Goal: Task Accomplishment & Management: Use online tool/utility

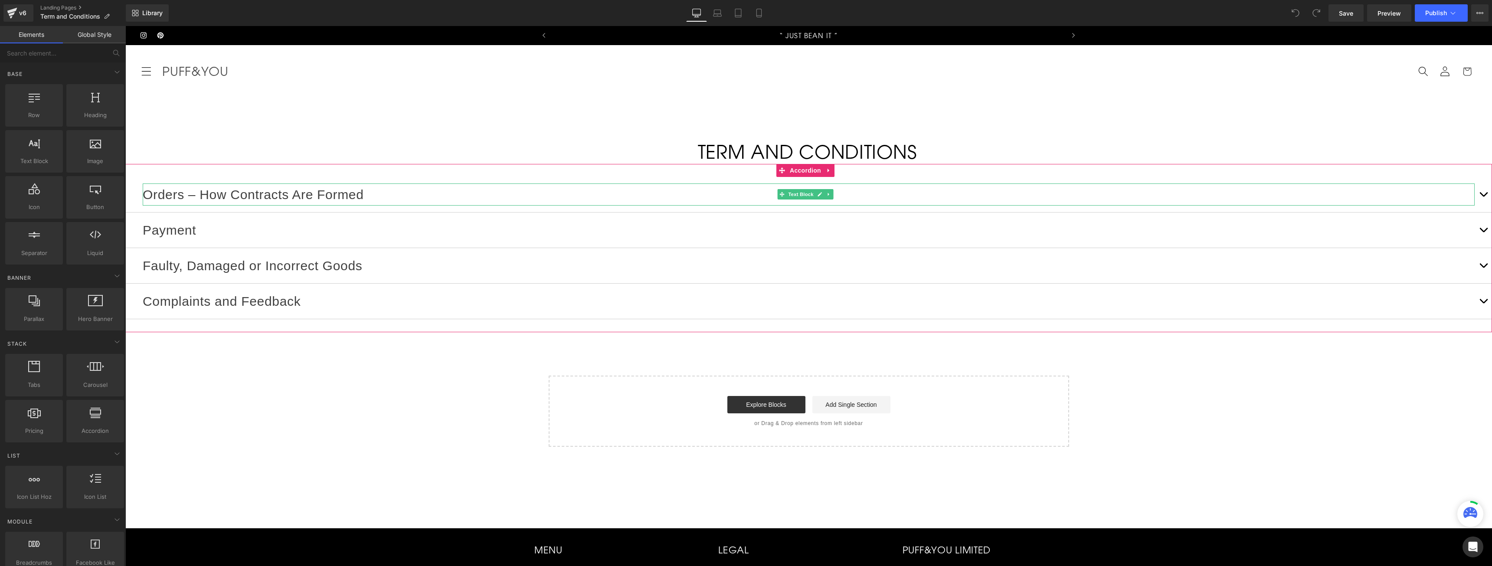
click at [403, 193] on p "Orders – How Contracts Are Formed" at bounding box center [809, 194] width 1332 height 22
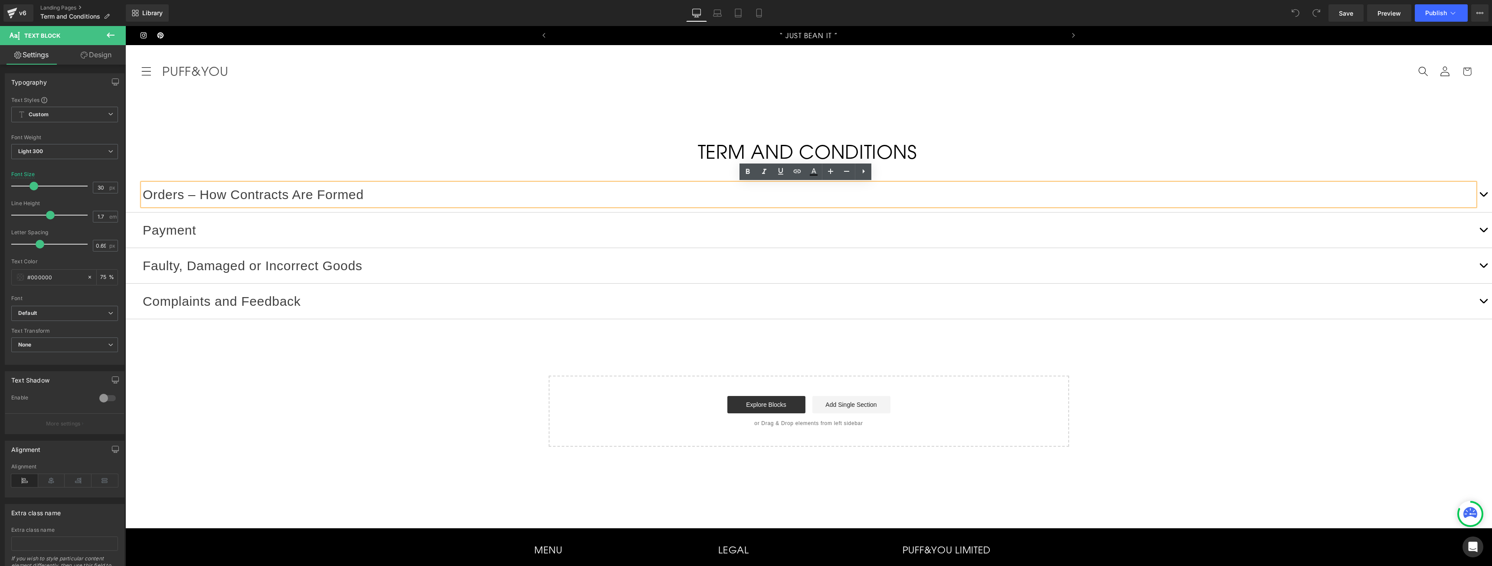
click at [1482, 193] on button "button" at bounding box center [1483, 194] width 17 height 35
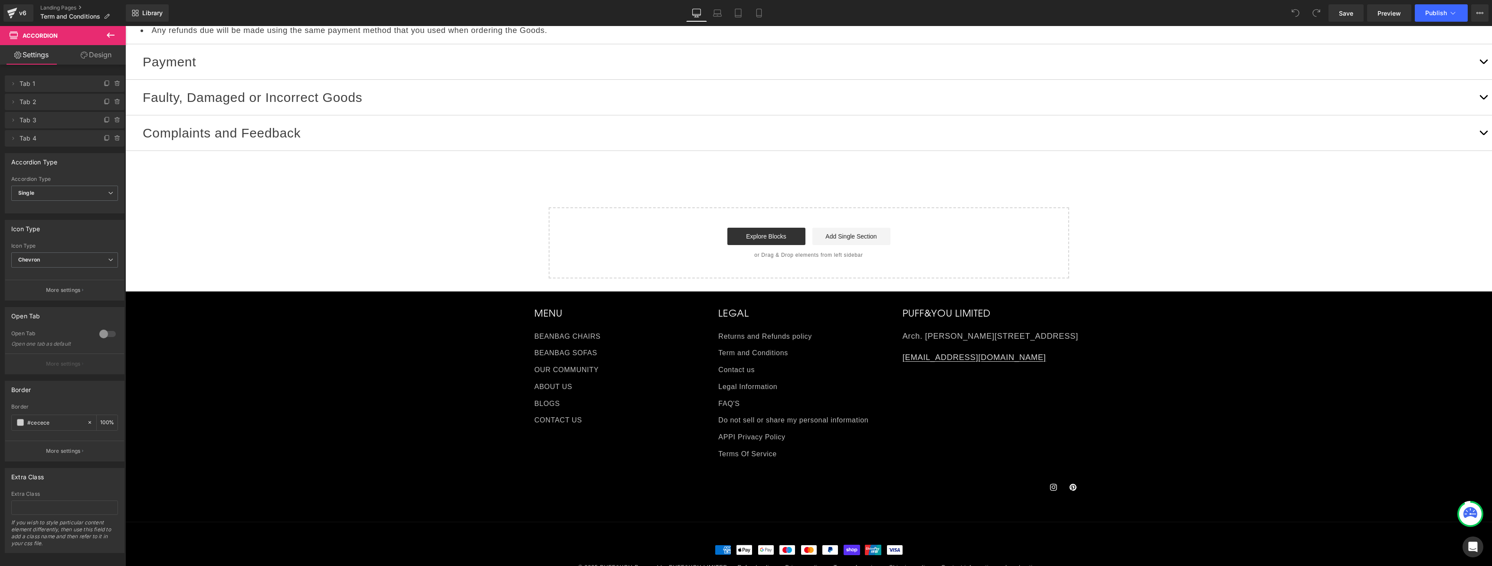
scroll to position [255, 0]
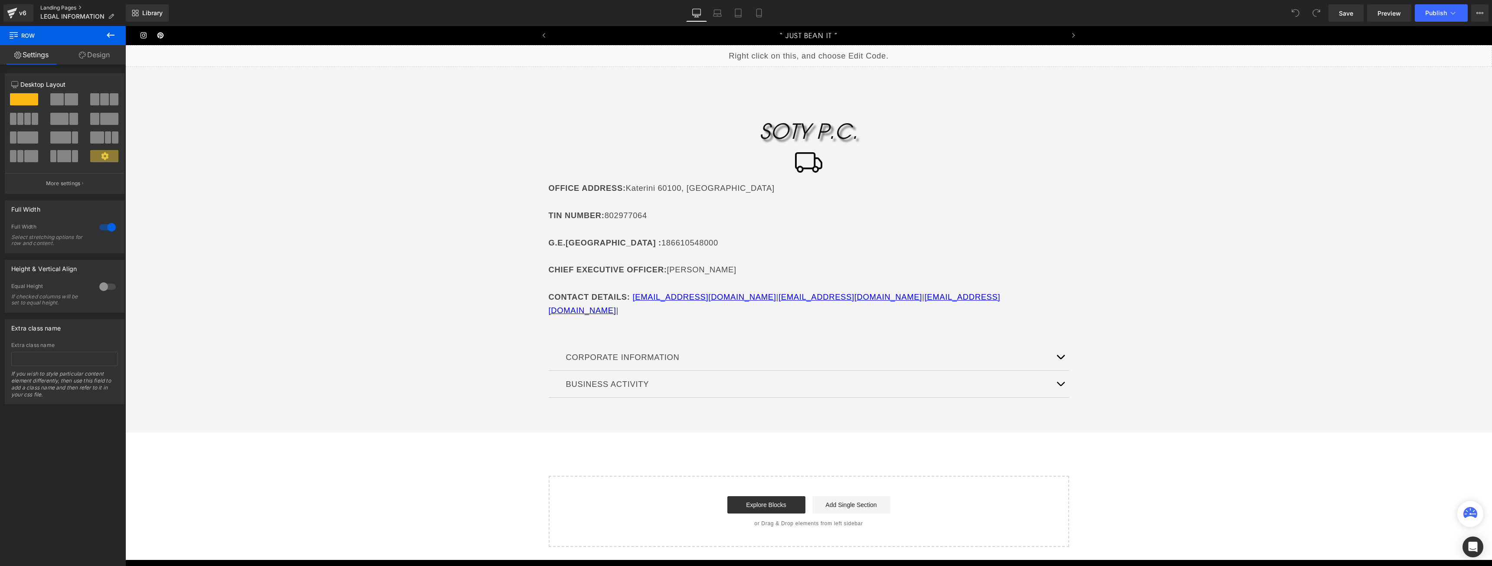
click at [52, 8] on link "Landing Pages" at bounding box center [82, 7] width 85 height 7
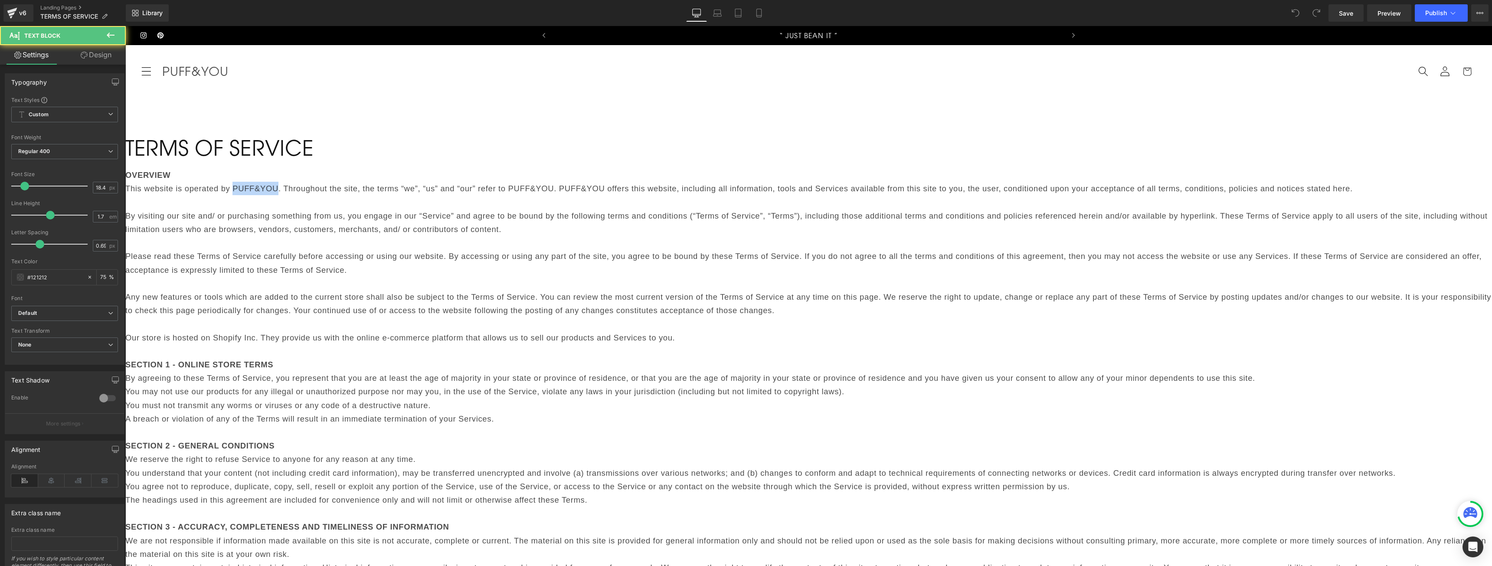
drag, startPoint x: 659, startPoint y: 200, endPoint x: 703, endPoint y: 200, distance: 43.8
click at [703, 195] on p "This website is operated by PUFF&YOU. Throughout the site, the terms “we”, “us”…" at bounding box center [808, 188] width 1367 height 13
click at [704, 195] on p "This website is operated by PUFF&YOU. Throughout the site, the terms “we”, “us”…" at bounding box center [808, 188] width 1367 height 13
click at [681, 195] on p "This website is operated by PUFF&YOU. Throughout the site, the terms “we”, “us”…" at bounding box center [808, 188] width 1367 height 13
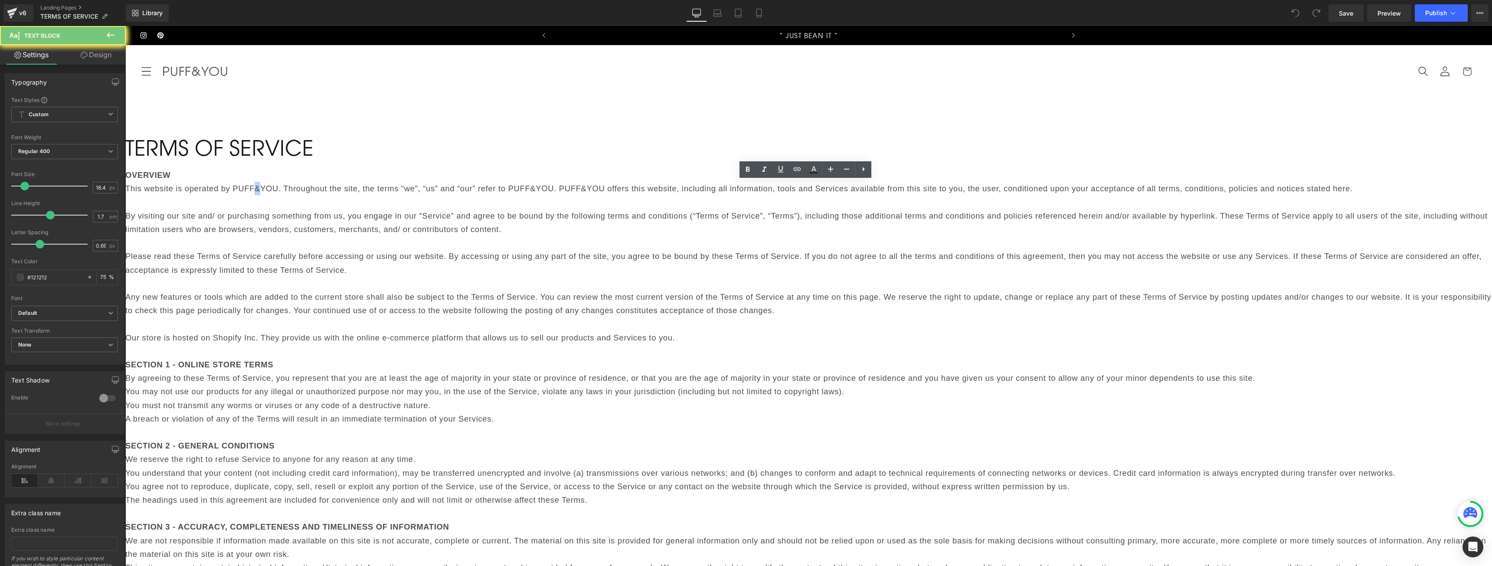
click at [681, 195] on p "This website is operated by PUFF&YOU. Throughout the site, the terms “we”, “us”…" at bounding box center [808, 188] width 1367 height 13
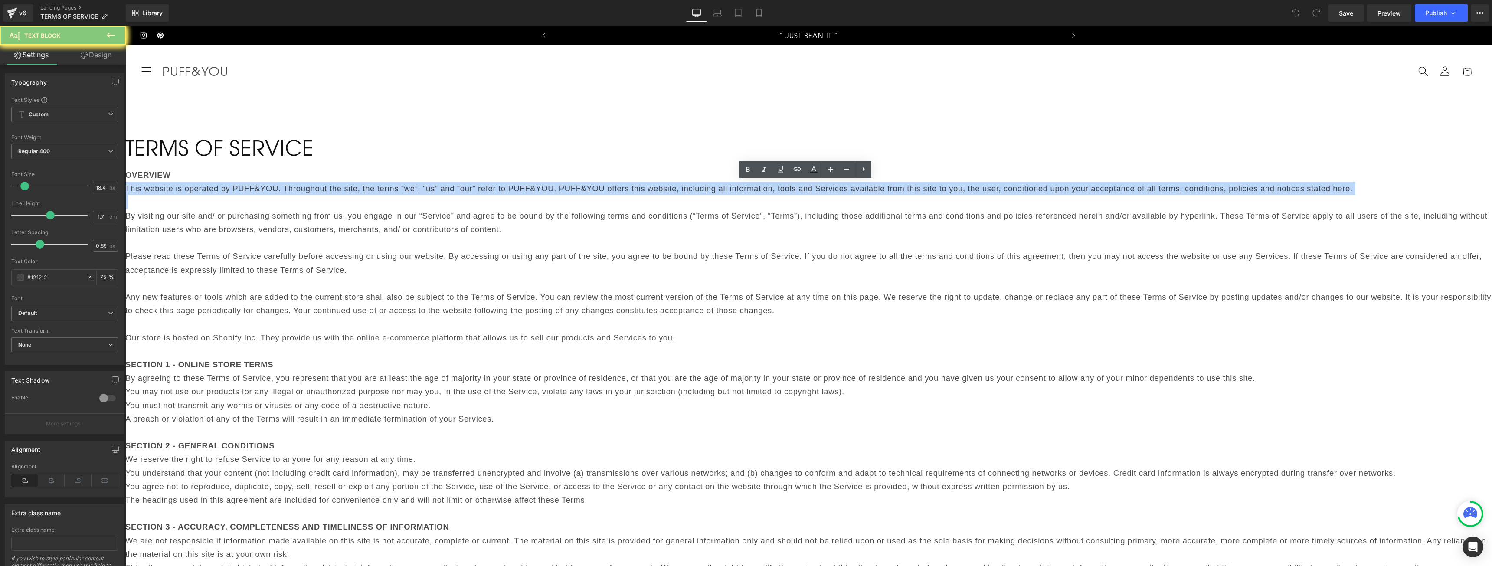
click at [663, 195] on p "This website is operated by PUFF&YOU. Throughout the site, the terms “we”, “us”…" at bounding box center [808, 188] width 1367 height 13
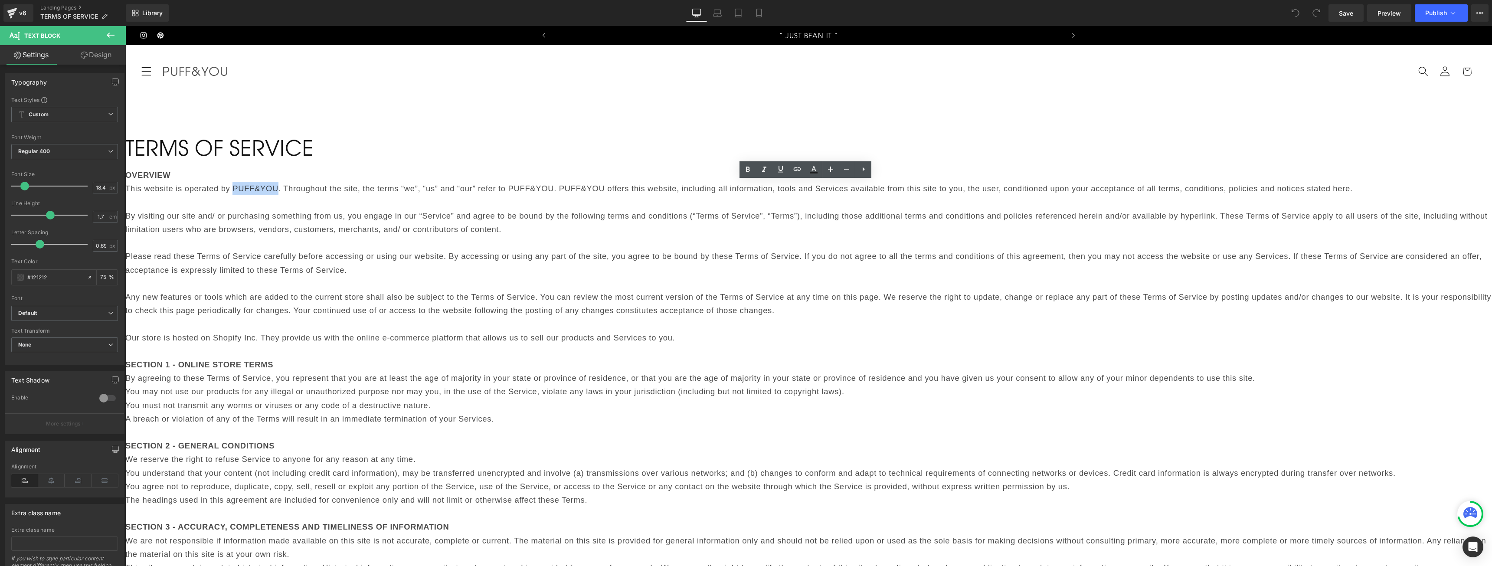
drag, startPoint x: 659, startPoint y: 200, endPoint x: 704, endPoint y: 200, distance: 44.3
click at [704, 195] on p "This website is operated by PUFF&YOU. Throughout the site, the terms “we”, “us”…" at bounding box center [808, 188] width 1367 height 13
drag, startPoint x: 704, startPoint y: 202, endPoint x: 713, endPoint y: 209, distance: 12.1
click at [705, 195] on p "This website is operated by SOTY P.C. Throughout the site, the terms “we”, “us”…" at bounding box center [808, 188] width 1367 height 13
drag, startPoint x: 696, startPoint y: 201, endPoint x: 668, endPoint y: 200, distance: 27.8
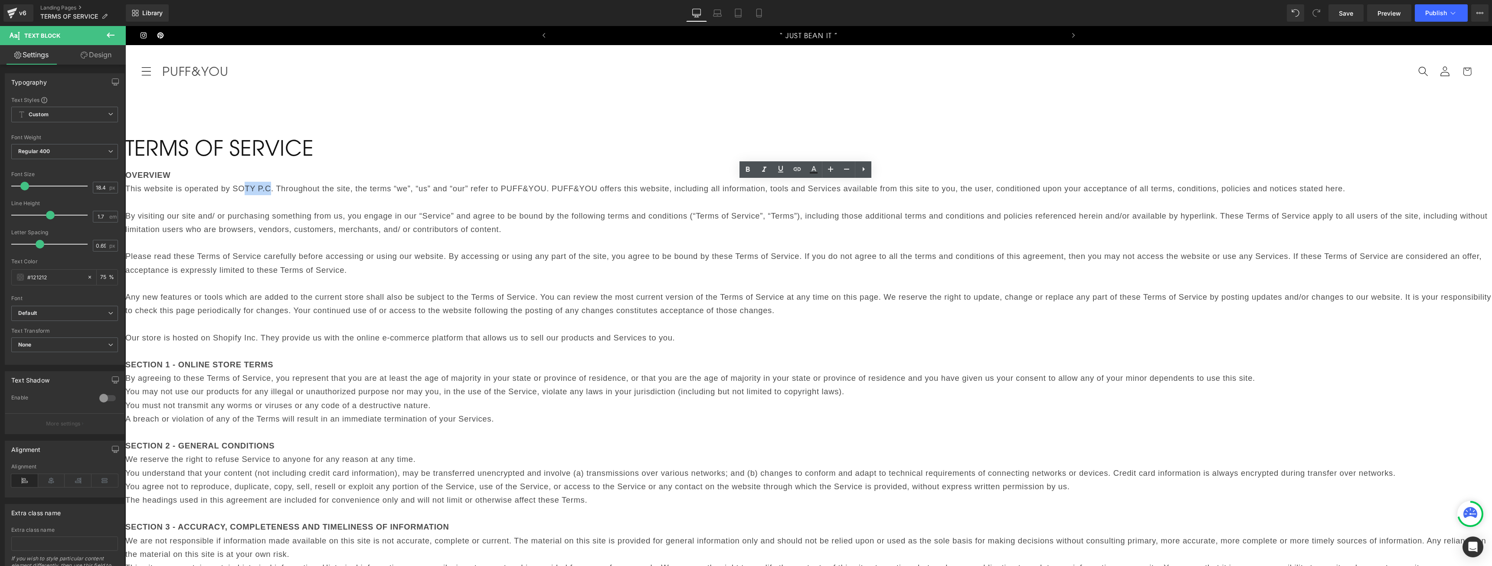
click at [668, 195] on p "This website is operated by SOTY P.C. Throughout the site, the terms “we”, “us”…" at bounding box center [808, 188] width 1367 height 13
click at [665, 195] on p "This website is operated by SOTY P.C. Throughout the site, the terms “we”, “us”…" at bounding box center [808, 188] width 1367 height 13
click at [664, 195] on p "This website is operated by SOTY P.C. Throughout the site, the terms “we”, “us”…" at bounding box center [808, 188] width 1367 height 13
click at [661, 195] on p "This website is operated by SOTY P.C. Throughout the site, the terms “we”, “us”…" at bounding box center [808, 188] width 1367 height 13
drag, startPoint x: 661, startPoint y: 200, endPoint x: 696, endPoint y: 199, distance: 34.7
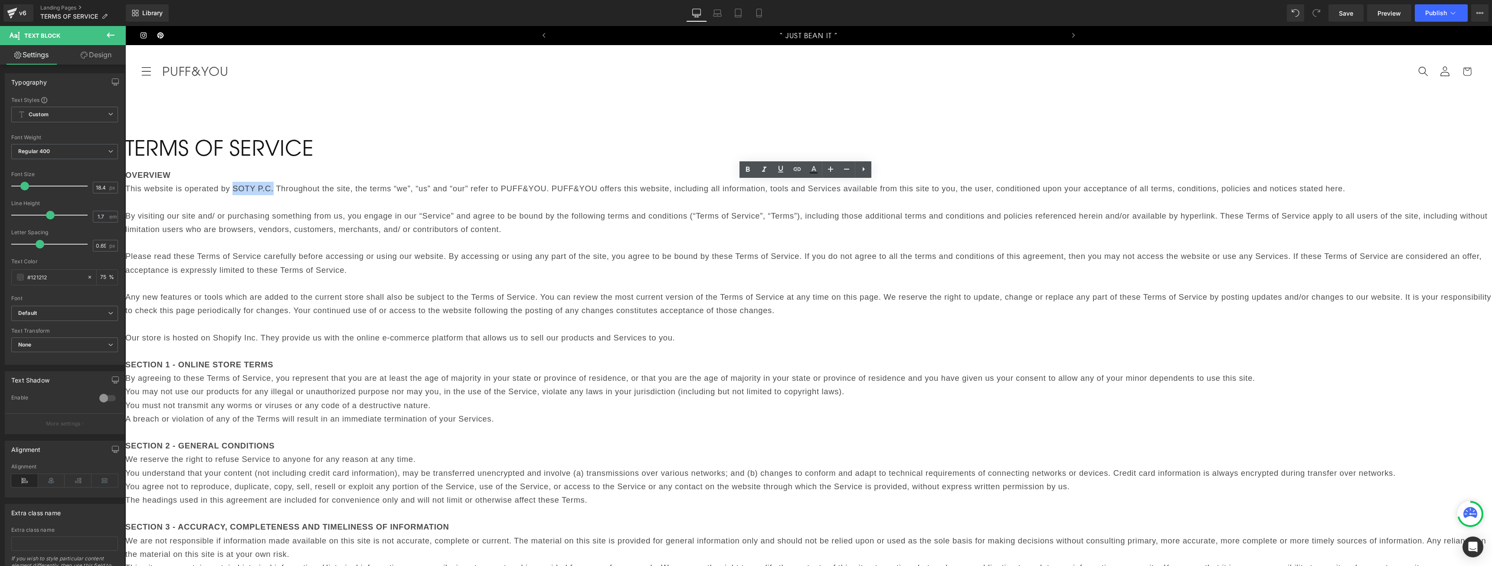
click at [696, 195] on p "This website is operated by SOTY P.C. Throughout the site, the terms “we”, “us”…" at bounding box center [808, 188] width 1367 height 13
copy p "SOTY P.C."
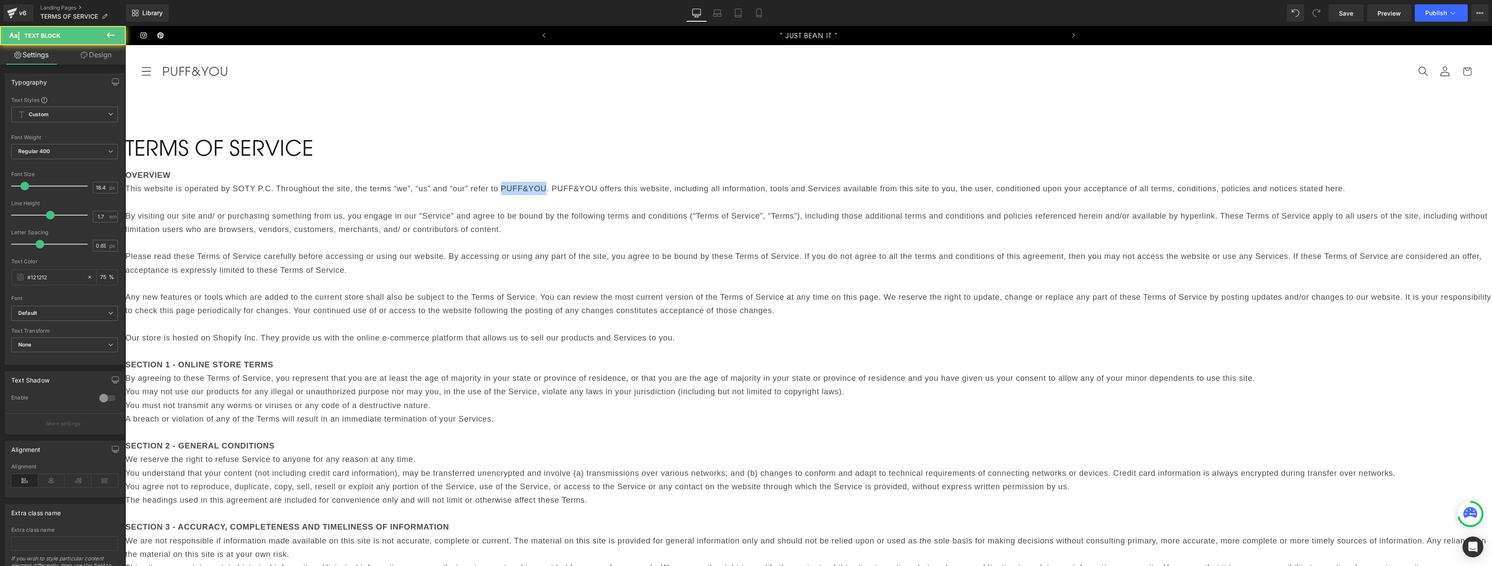
drag, startPoint x: 929, startPoint y: 199, endPoint x: 972, endPoint y: 198, distance: 43.0
click at [972, 195] on p "This website is operated by SOTY P.C. Throughout the site, the terms “we”, “us”…" at bounding box center [808, 188] width 1367 height 13
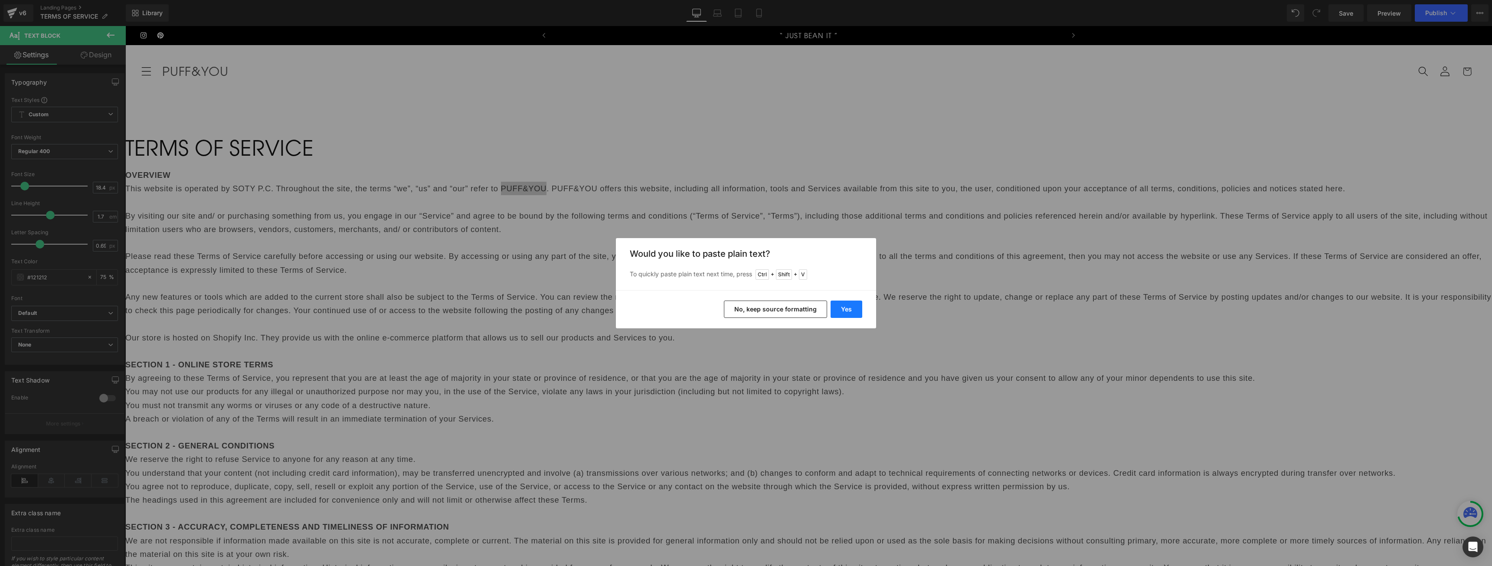
click at [853, 310] on button "Yes" at bounding box center [847, 309] width 32 height 17
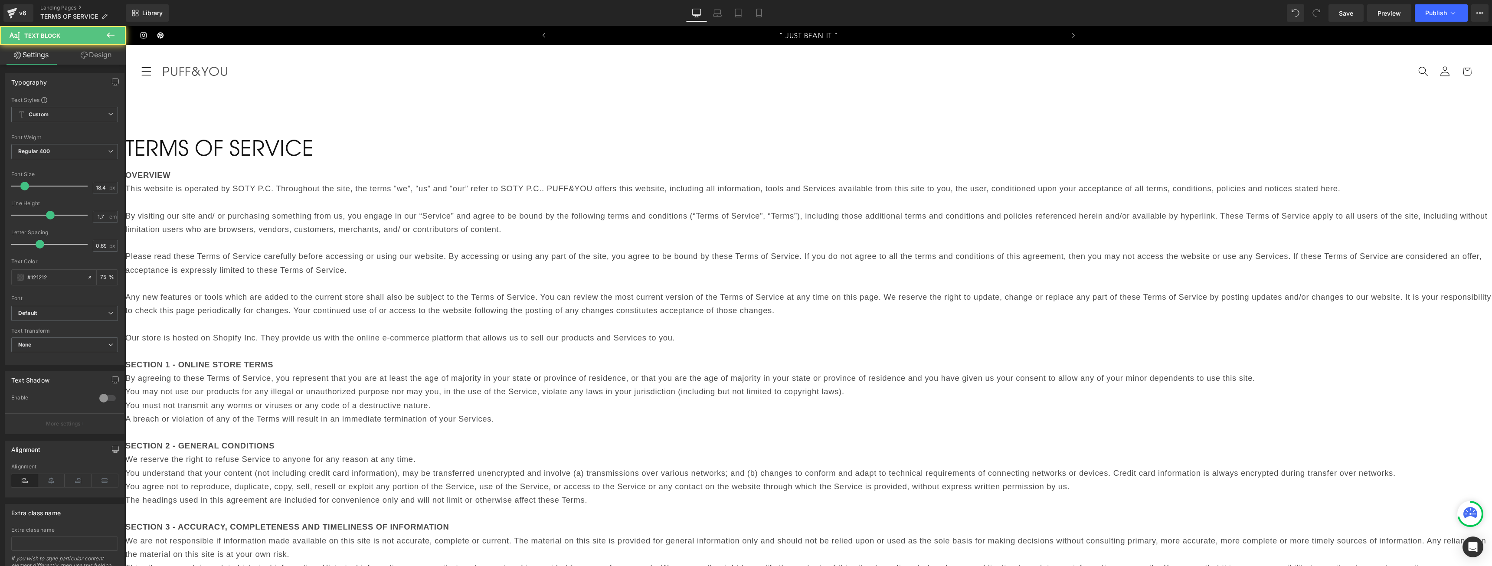
click at [969, 195] on p "This website is operated by SOTY P.C. Throughout the site, the terms “we”, “us”…" at bounding box center [808, 188] width 1367 height 13
drag, startPoint x: 972, startPoint y: 199, endPoint x: 1015, endPoint y: 204, distance: 43.7
click at [1015, 195] on p "This website is operated by SOTY P.C. Throughout the site, the terms “we”, “us”…" at bounding box center [808, 188] width 1367 height 13
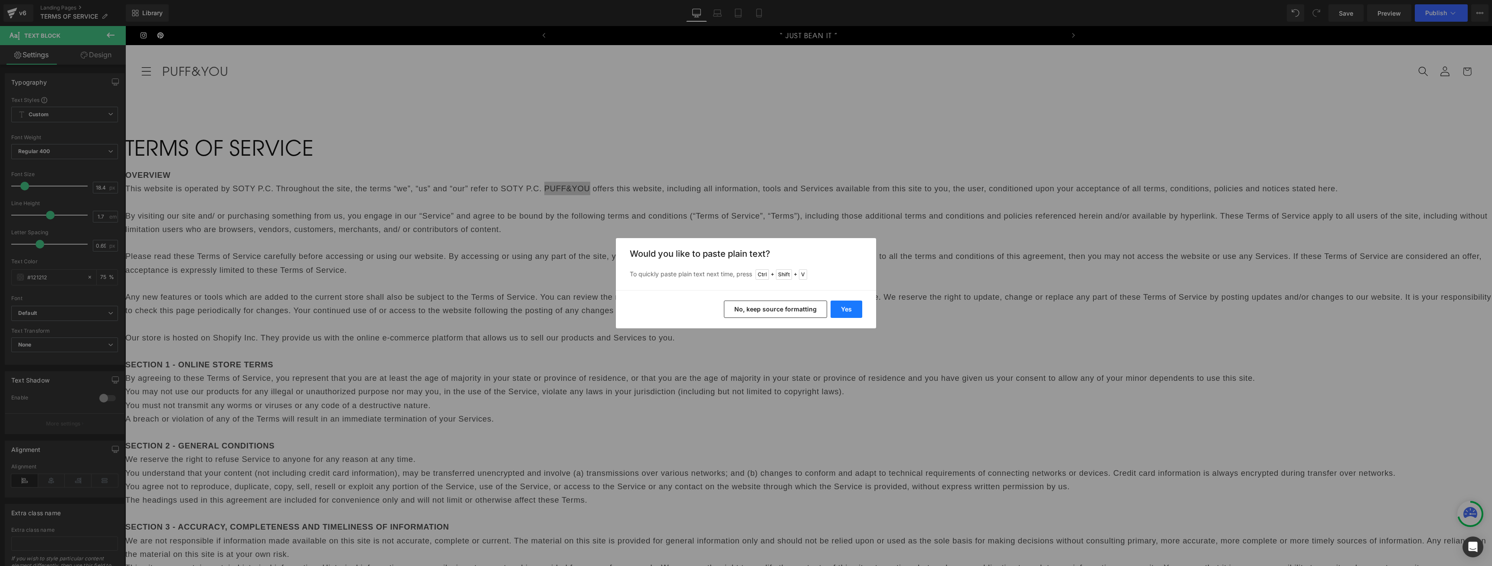
click at [855, 310] on button "Yes" at bounding box center [847, 309] width 32 height 17
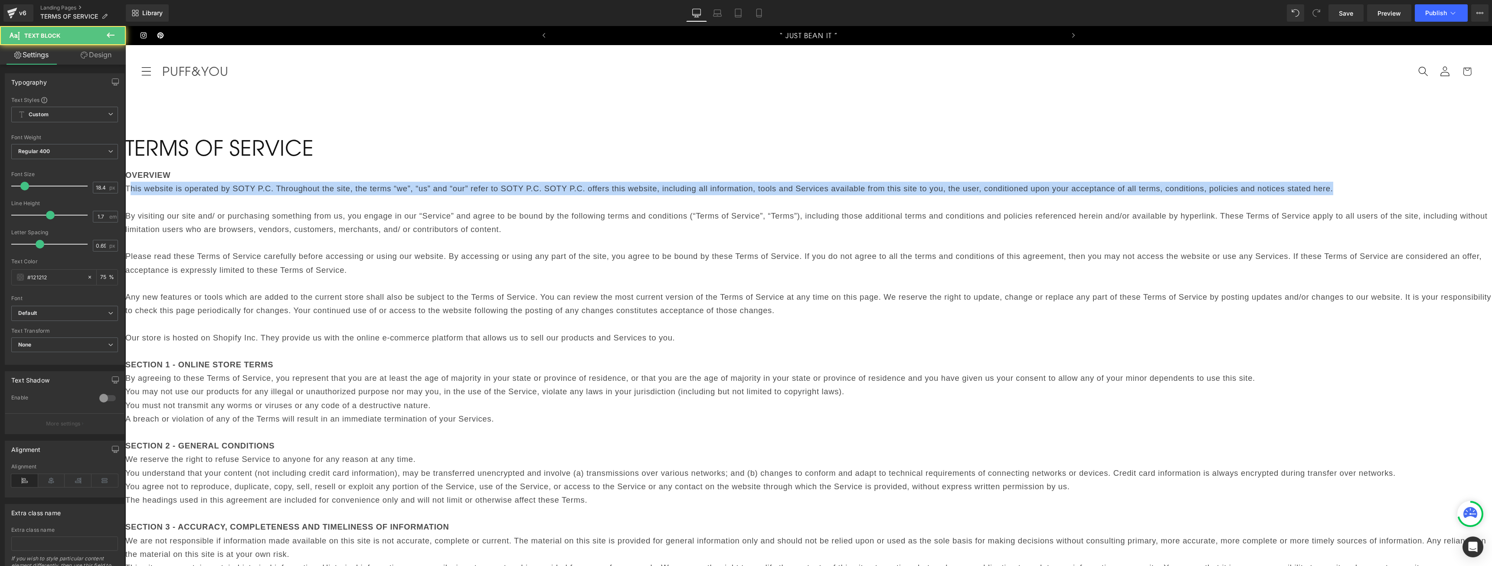
drag, startPoint x: 682, startPoint y: 216, endPoint x: 555, endPoint y: 203, distance: 128.3
click at [555, 195] on p "This website is operated by SOTY P.C. Throughout the site, the terms “we”, “us”…" at bounding box center [808, 188] width 1367 height 13
click at [912, 195] on p "This website is operated by SOTY P.C. Throughout the site, the terms “we”, “us”…" at bounding box center [808, 188] width 1367 height 13
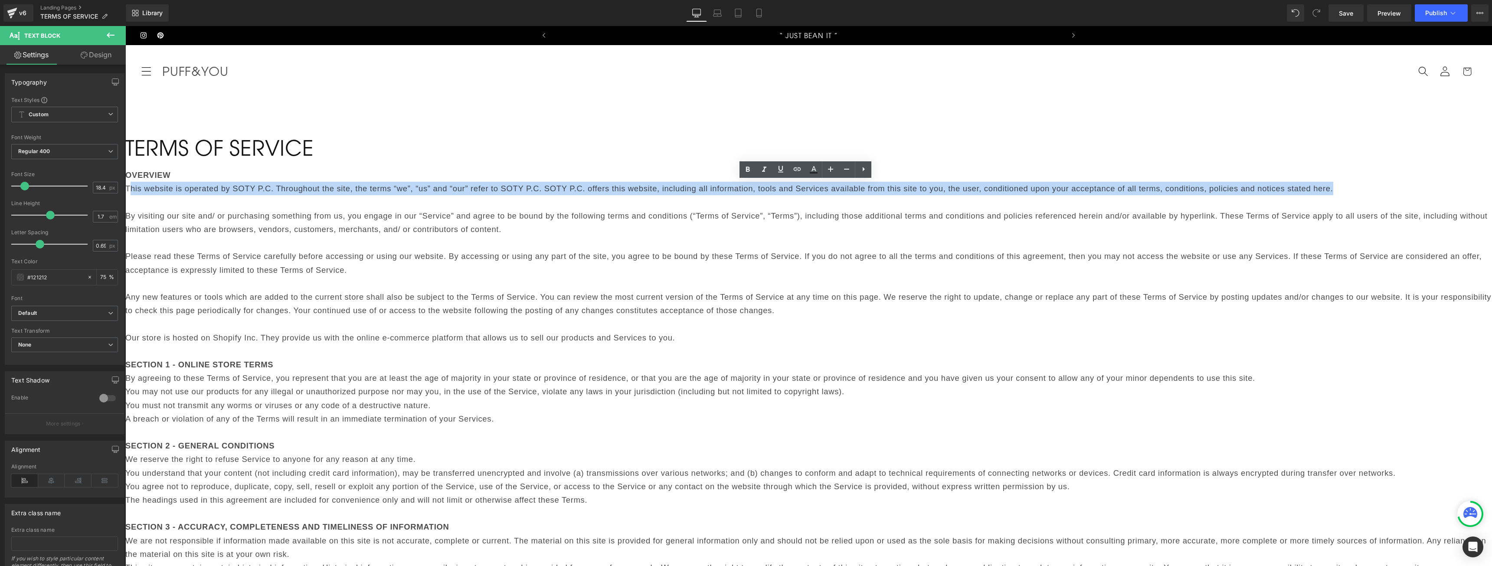
drag, startPoint x: 927, startPoint y: 205, endPoint x: 980, endPoint y: 207, distance: 53.8
click at [927, 195] on p "This website is operated by SOTY P.C. Throughout the site, the terms “we”, “us”…" at bounding box center [808, 188] width 1367 height 13
click at [982, 195] on p "This website is operated by SOTY P.C. Throughout the site, the terms “we”, “us”…" at bounding box center [808, 188] width 1367 height 13
drag, startPoint x: 753, startPoint y: 227, endPoint x: 548, endPoint y: 202, distance: 206.7
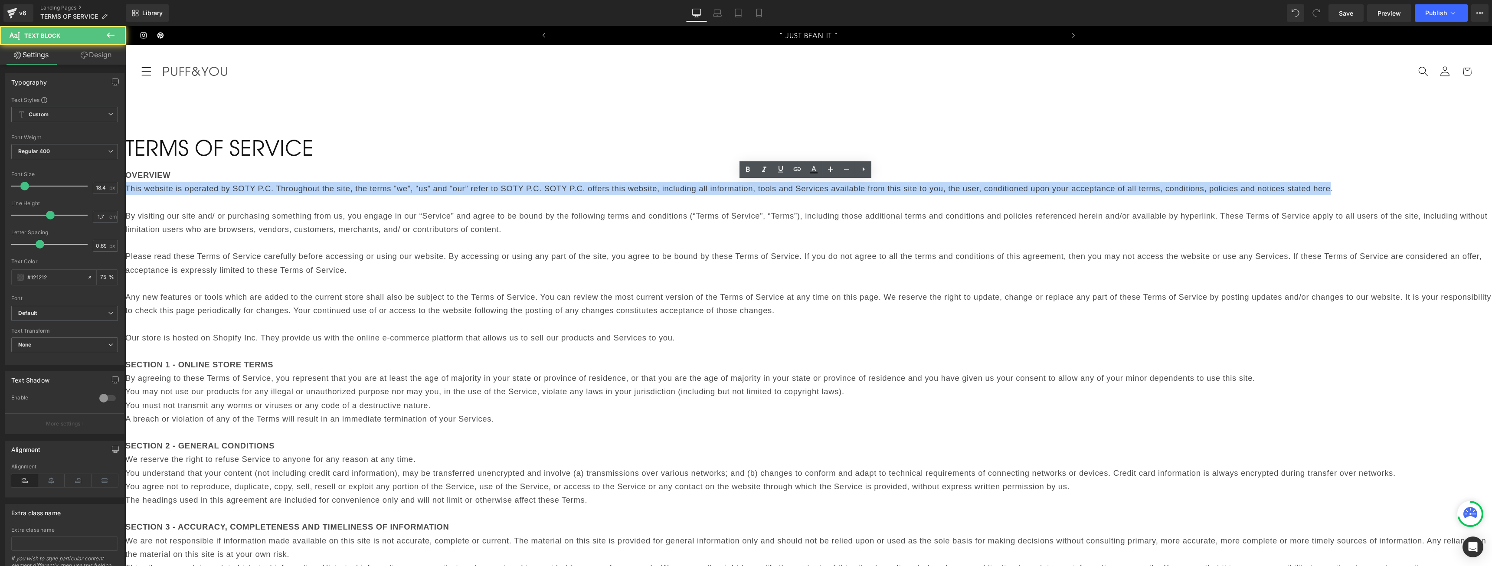
copy p "This website is operated by SOTY P.C. Throughout the site, the terms “we”, “us”…"
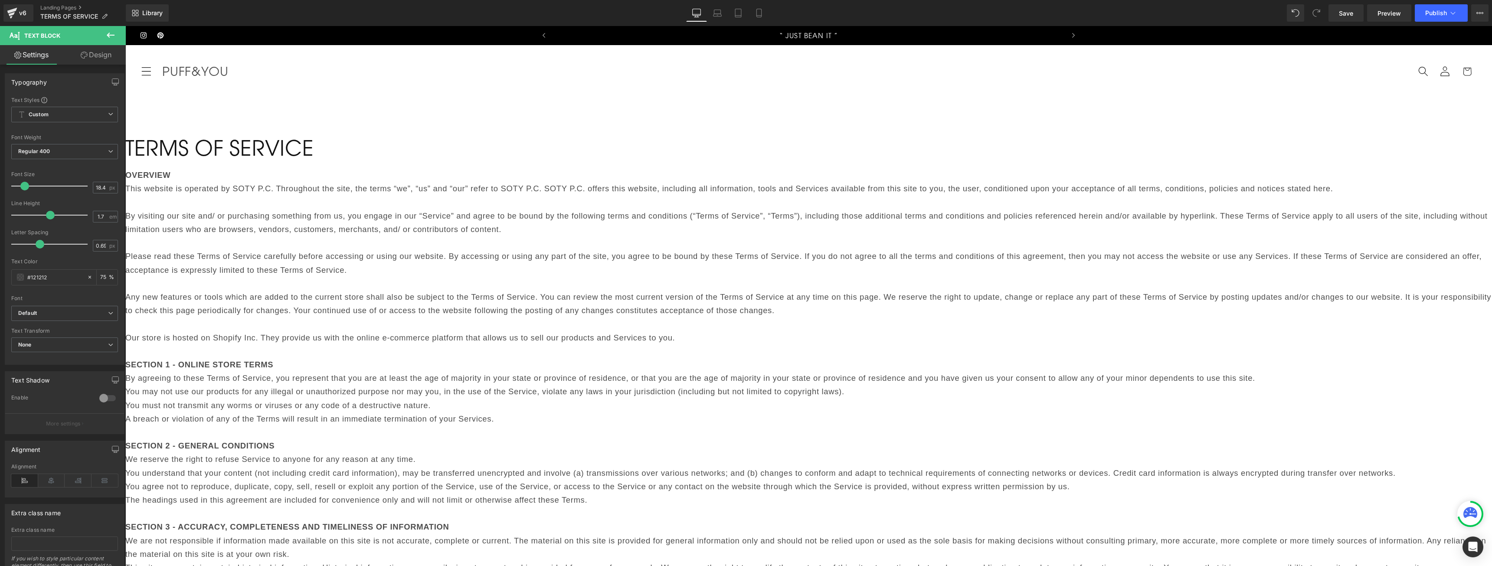
click at [902, 195] on p "This website is operated by SOTY P.C. Throughout the site, the terms “we”, “us”…" at bounding box center [808, 188] width 1367 height 13
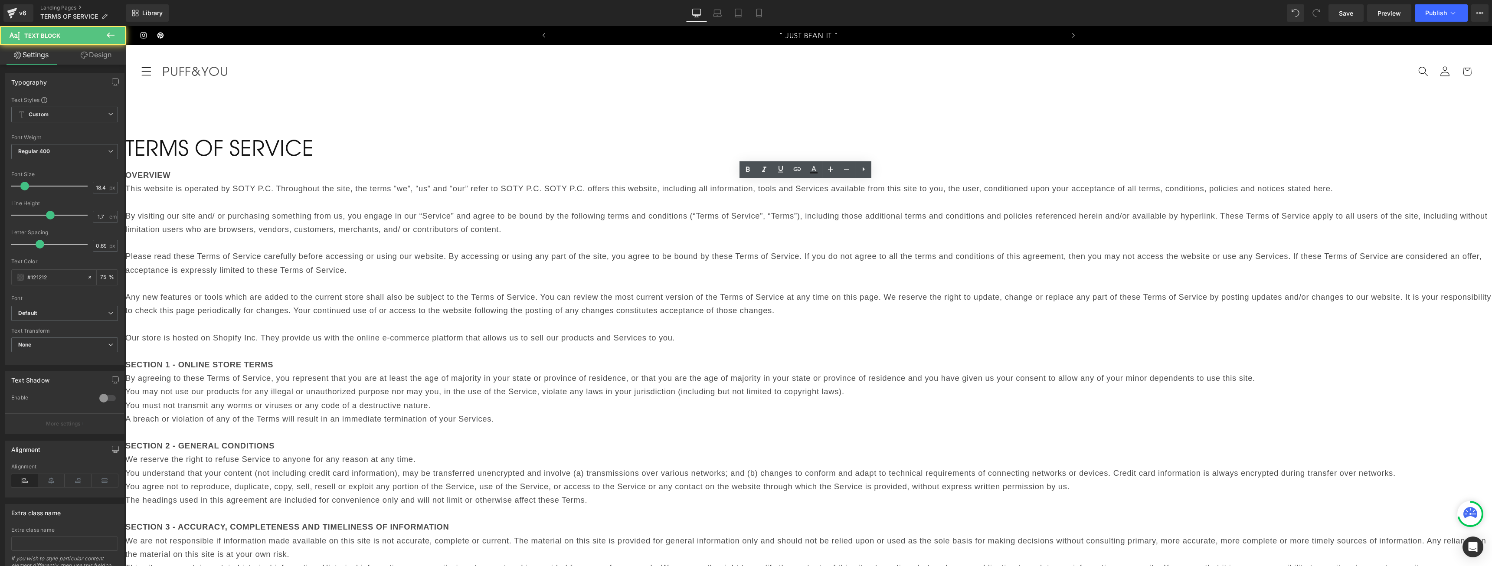
click at [875, 209] on p at bounding box center [808, 201] width 1367 height 13
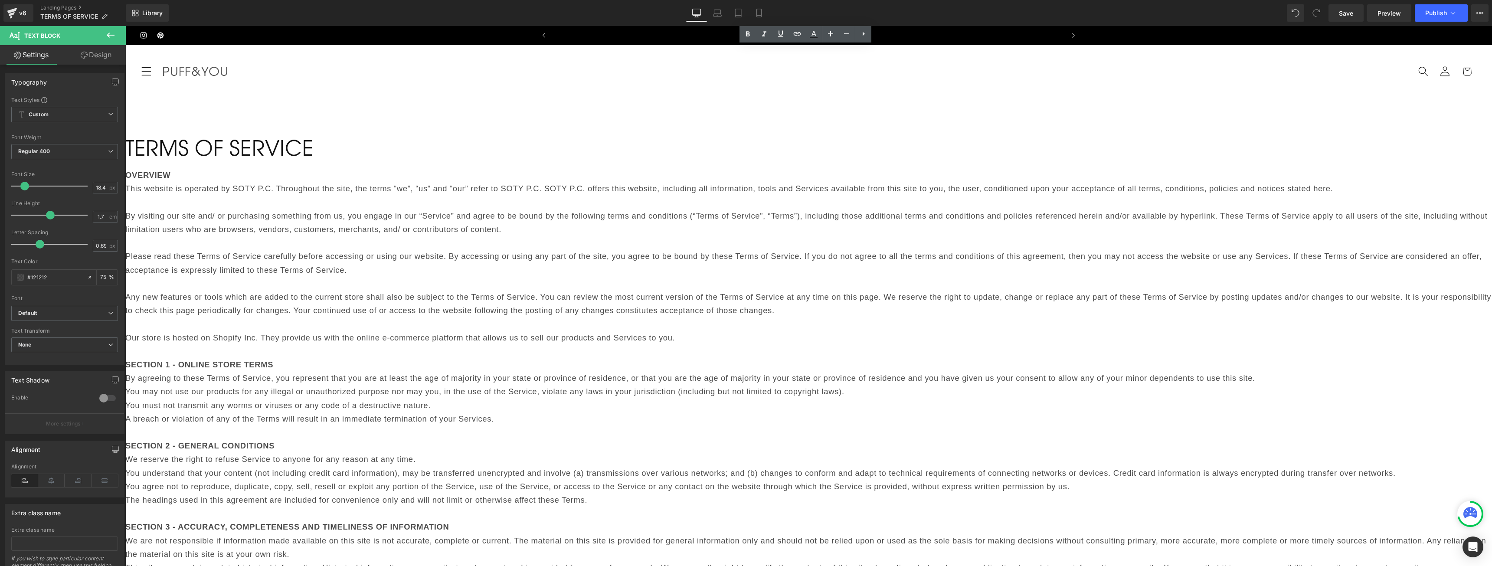
scroll to position [1963, 0]
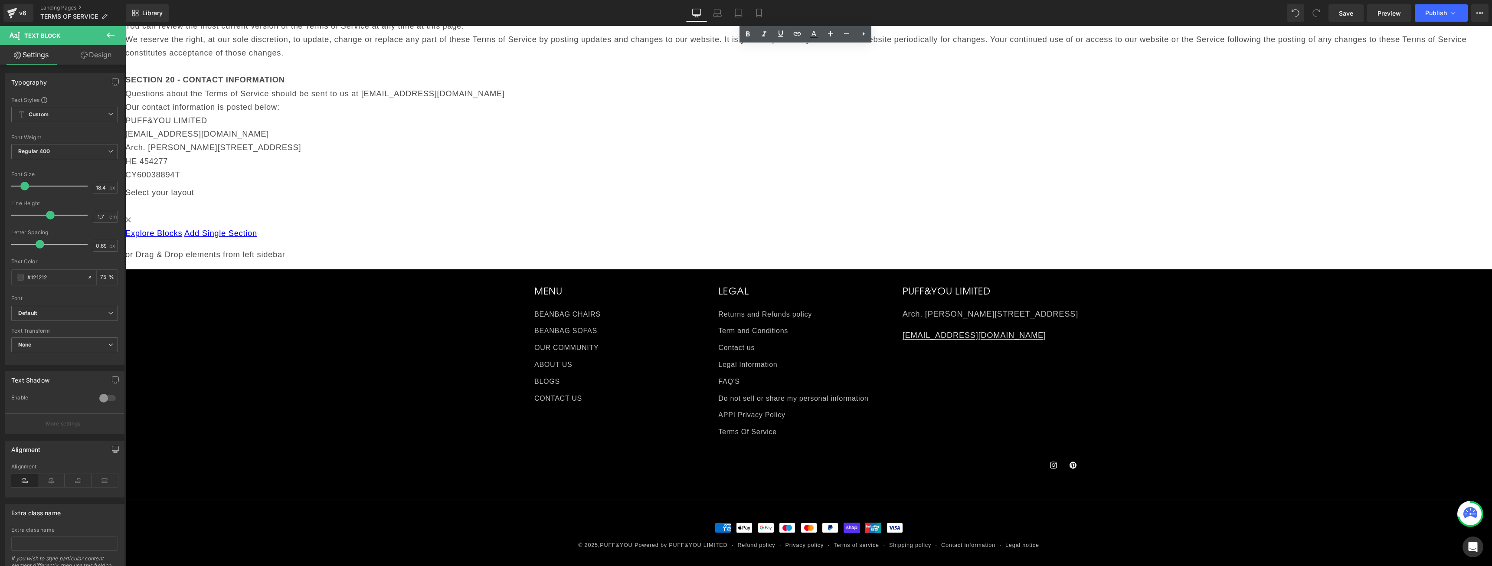
drag, startPoint x: 615, startPoint y: 297, endPoint x: 659, endPoint y: 291, distance: 45.1
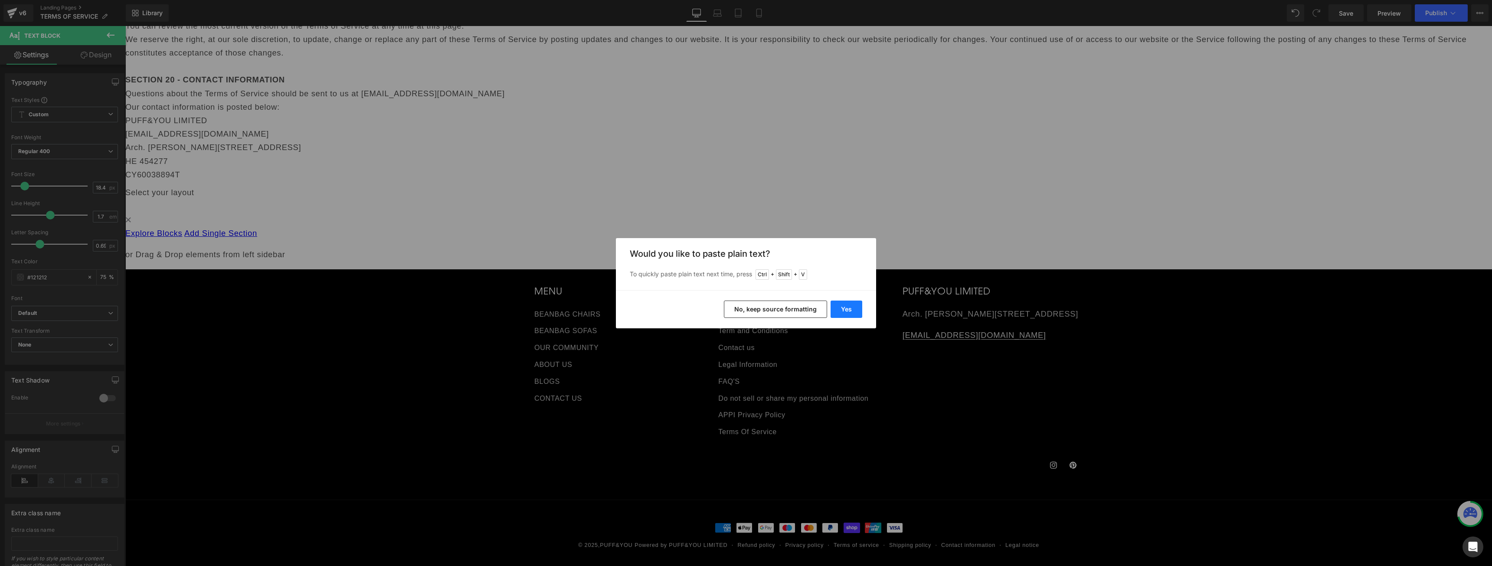
drag, startPoint x: 861, startPoint y: 305, endPoint x: 726, endPoint y: 281, distance: 136.9
click at [860, 305] on button "Yes" at bounding box center [847, 309] width 32 height 17
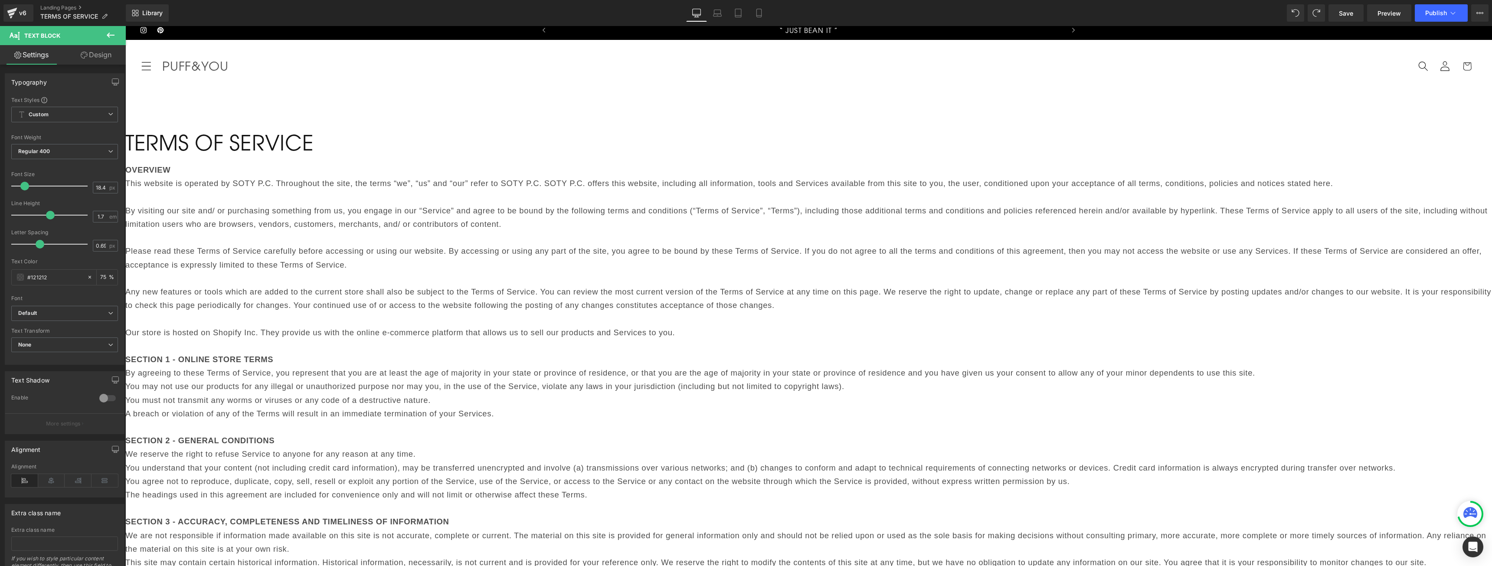
scroll to position [0, 0]
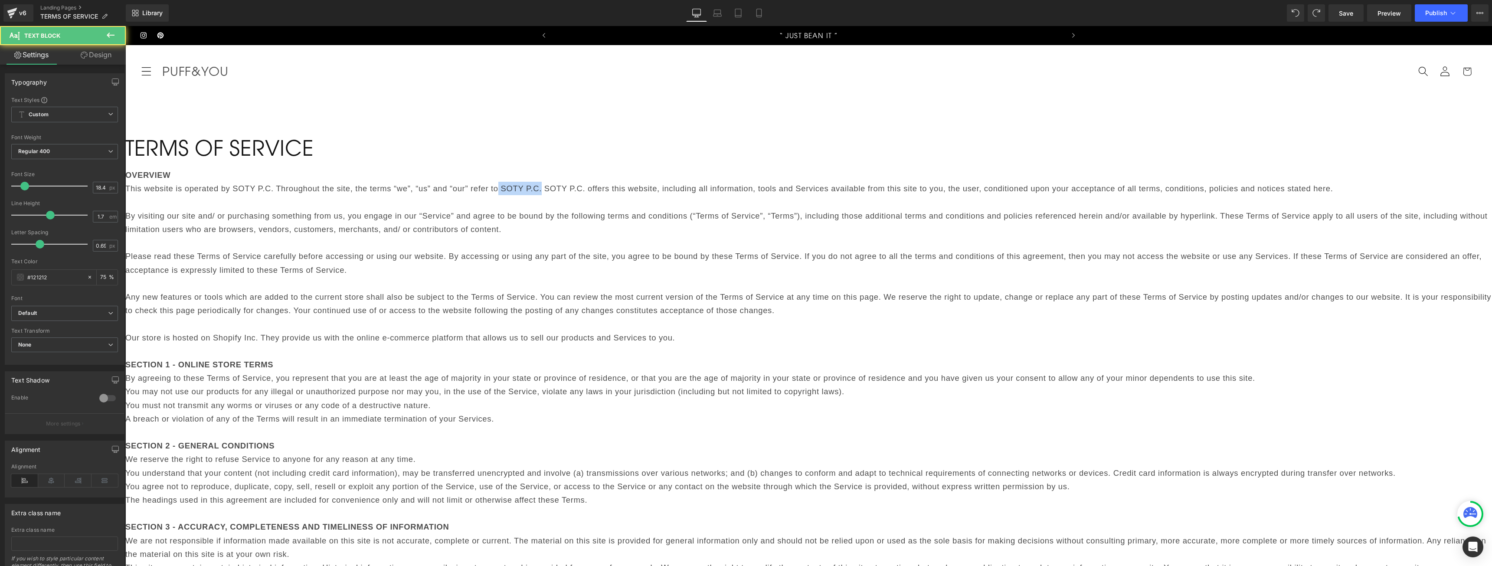
drag, startPoint x: 926, startPoint y: 201, endPoint x: 968, endPoint y: 199, distance: 41.7
click at [968, 195] on p "This website is operated by SOTY P.C. Throughout the site, the terms “we”, “us”…" at bounding box center [808, 188] width 1367 height 13
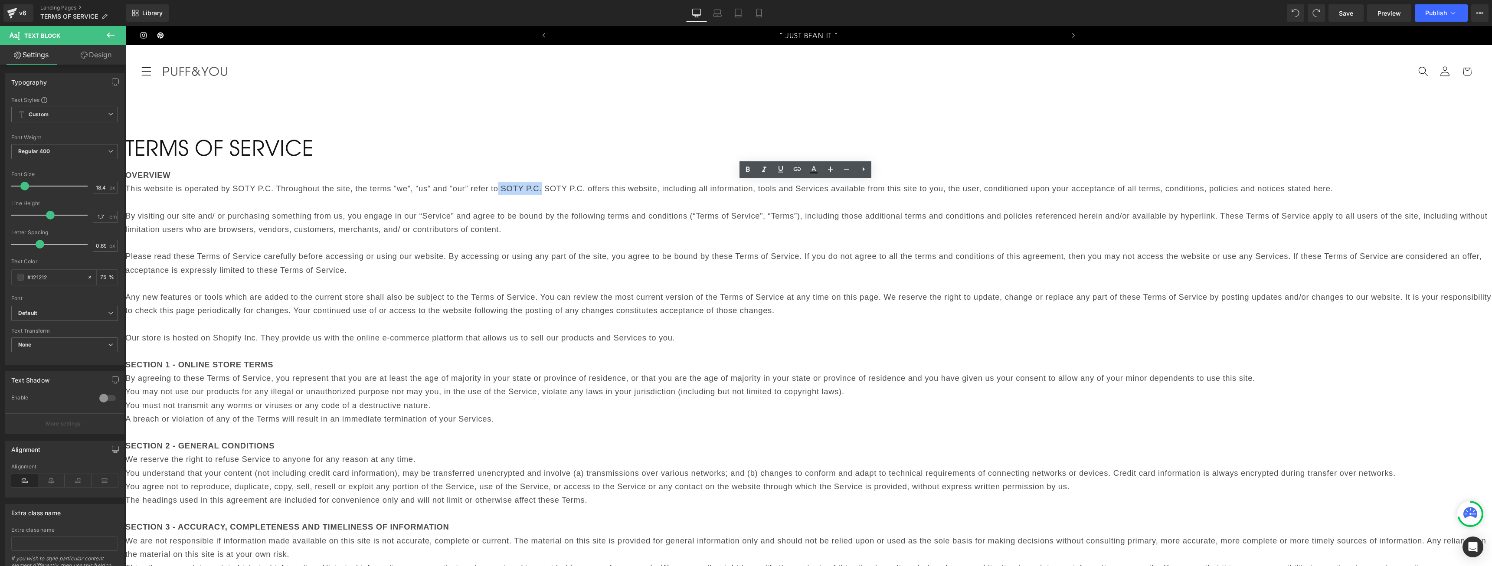
copy p "SOTY P.C."
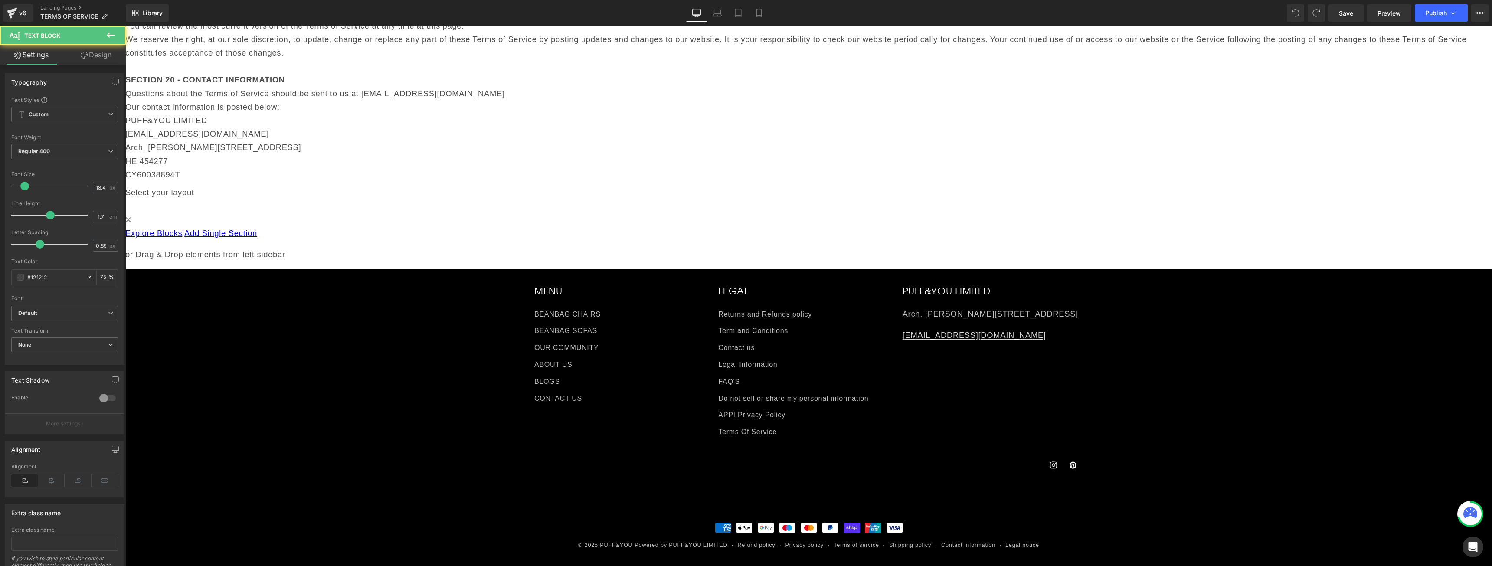
drag, startPoint x: 614, startPoint y: 292, endPoint x: 660, endPoint y: 289, distance: 46.1
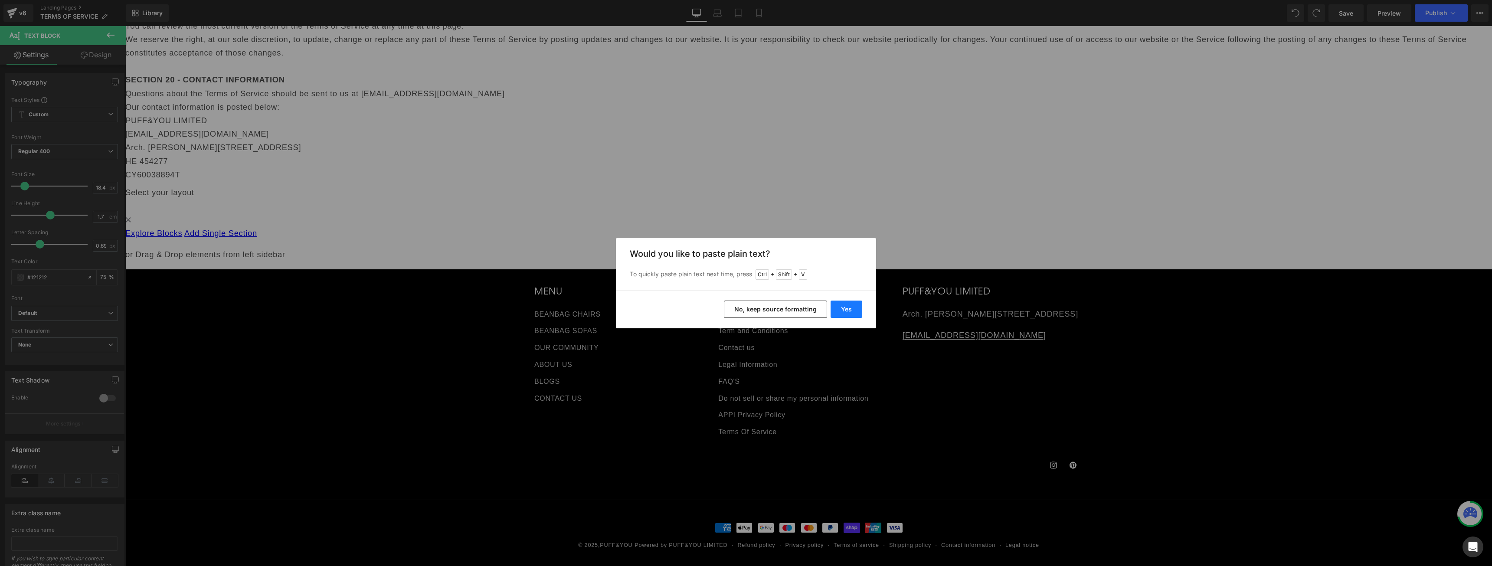
drag, startPoint x: 835, startPoint y: 307, endPoint x: 702, endPoint y: 283, distance: 134.5
click at [835, 307] on button "Yes" at bounding box center [847, 309] width 32 height 17
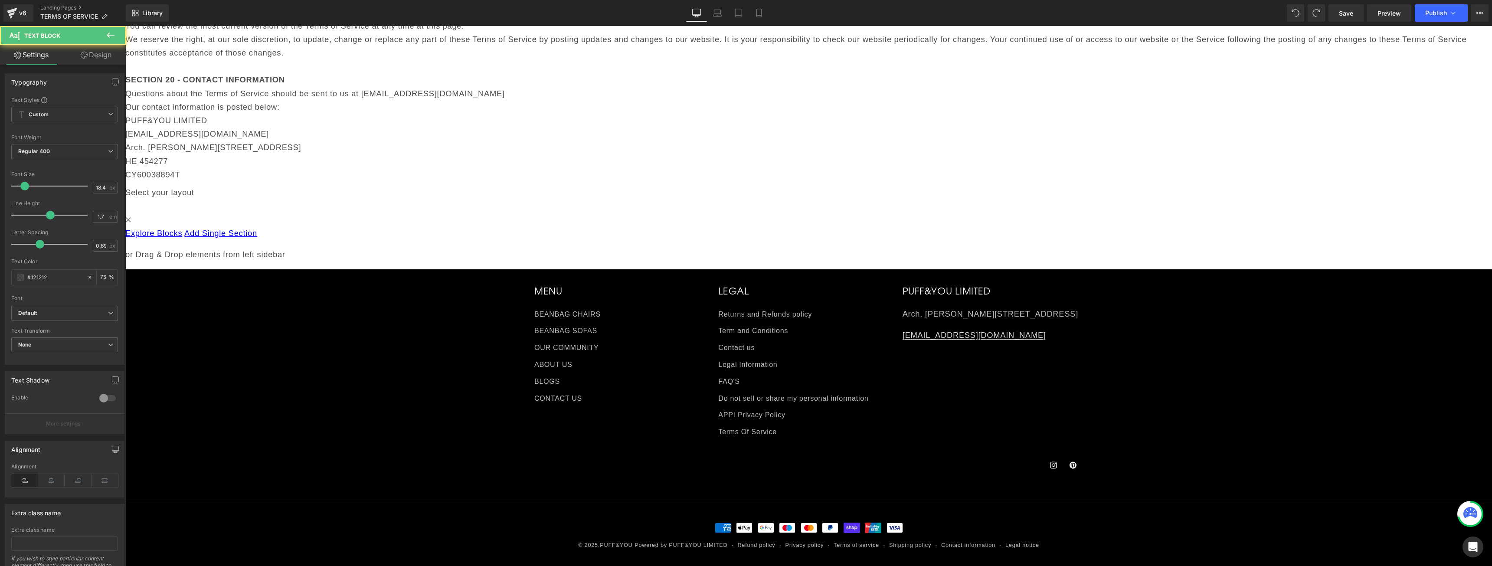
drag, startPoint x: 745, startPoint y: 443, endPoint x: 791, endPoint y: 440, distance: 46.1
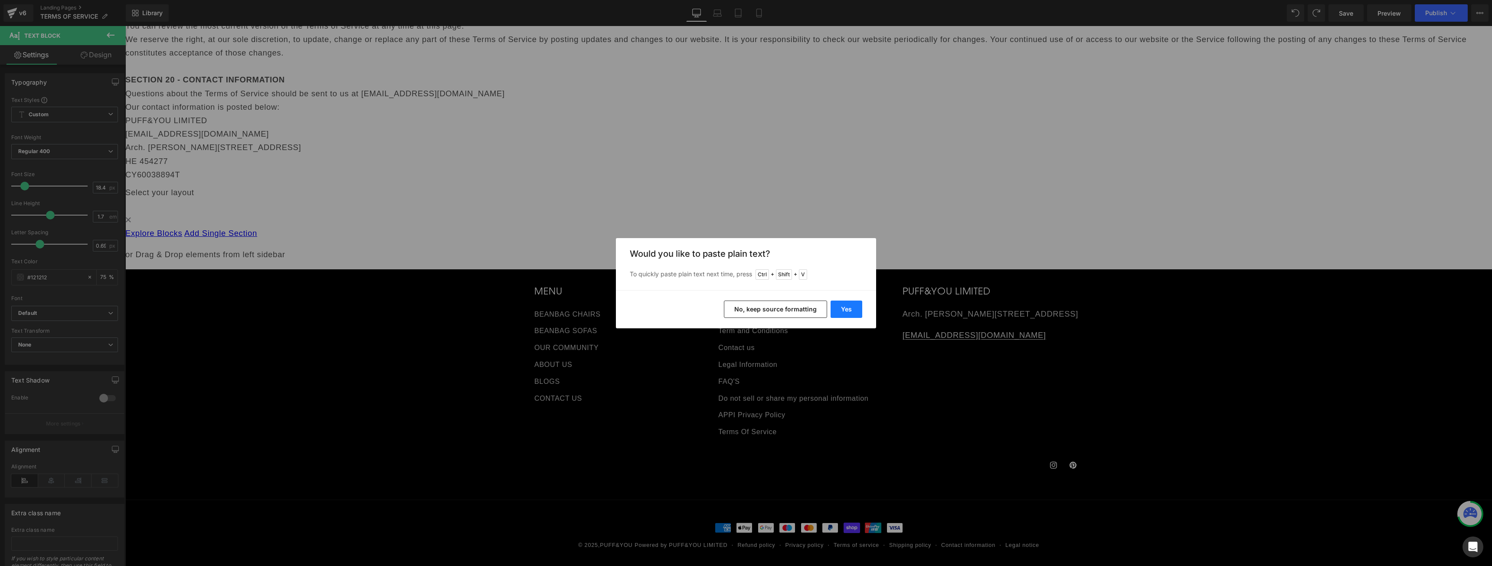
click at [841, 314] on button "Yes" at bounding box center [847, 309] width 32 height 17
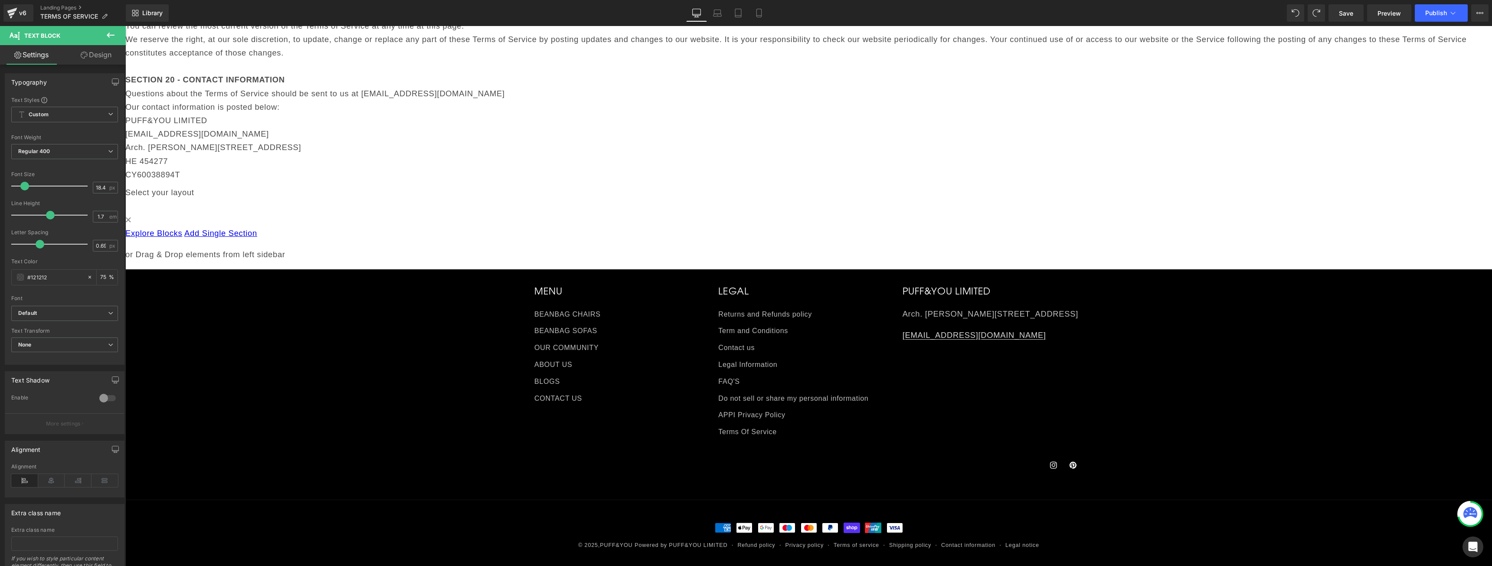
scroll to position [2614, 0]
drag, startPoint x: 601, startPoint y: 360, endPoint x: 553, endPoint y: 360, distance: 47.3
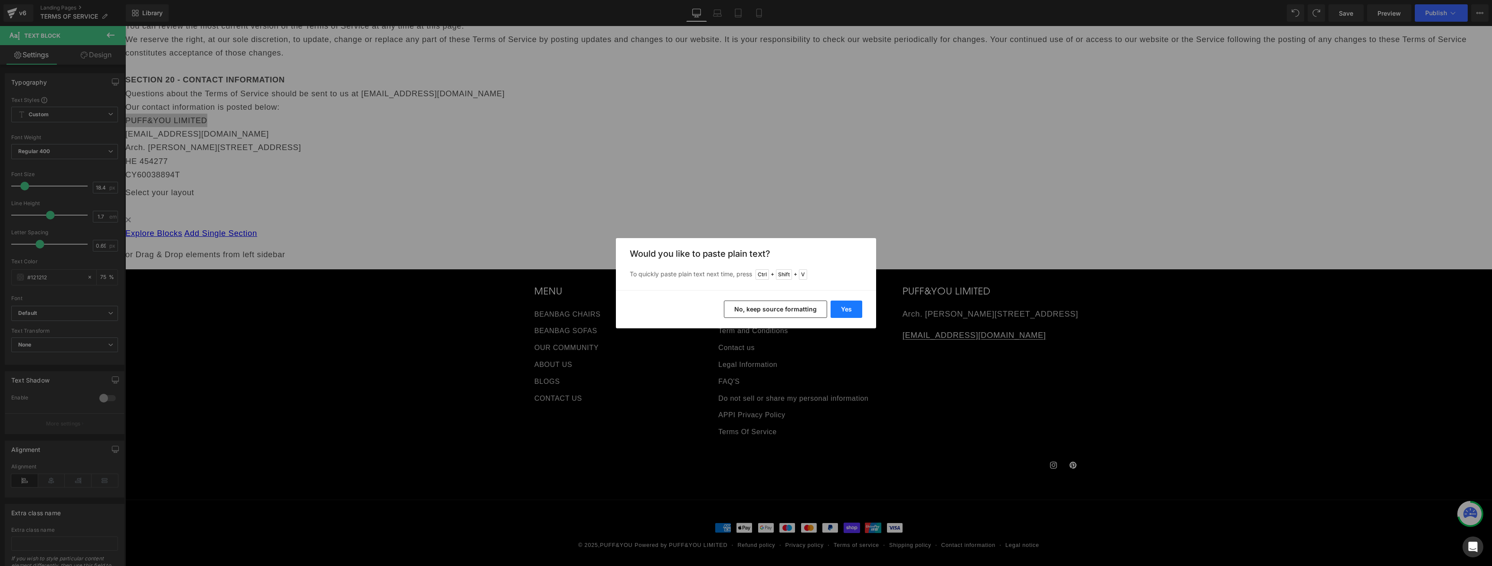
click at [848, 309] on button "Yes" at bounding box center [847, 309] width 32 height 17
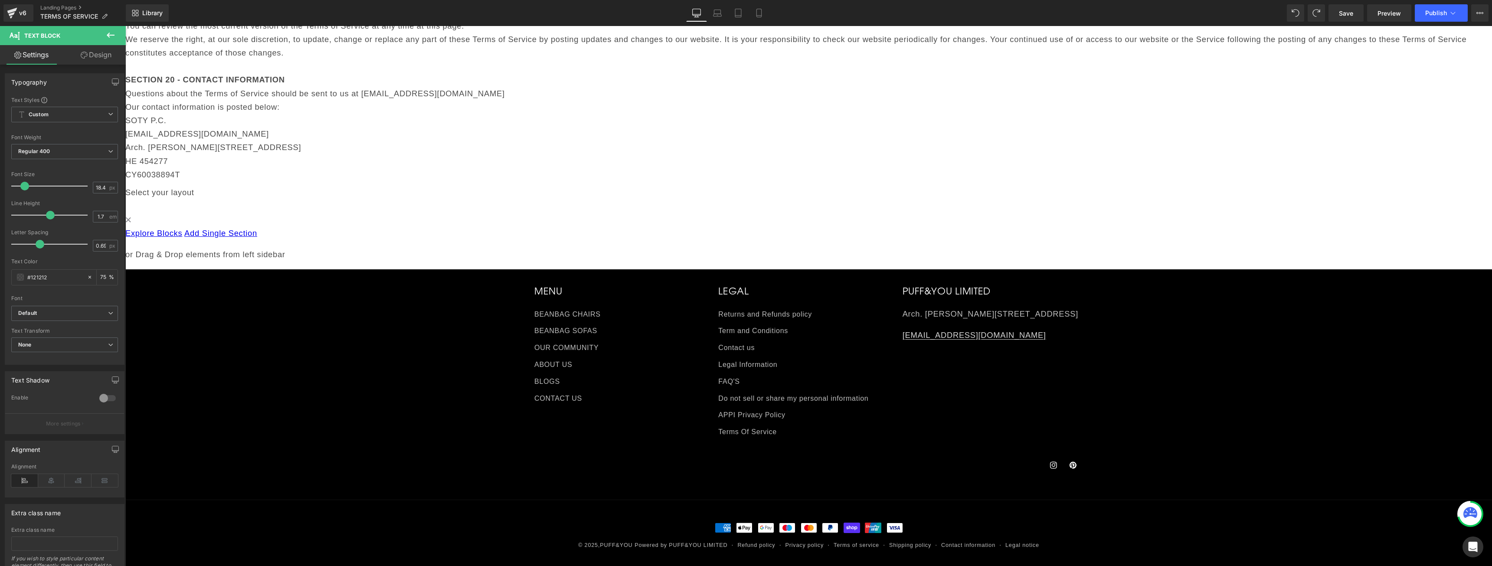
scroll to position [2393, 0]
click at [751, 10] on link "Mobile" at bounding box center [759, 12] width 21 height 17
type input "17.25"
type input "75"
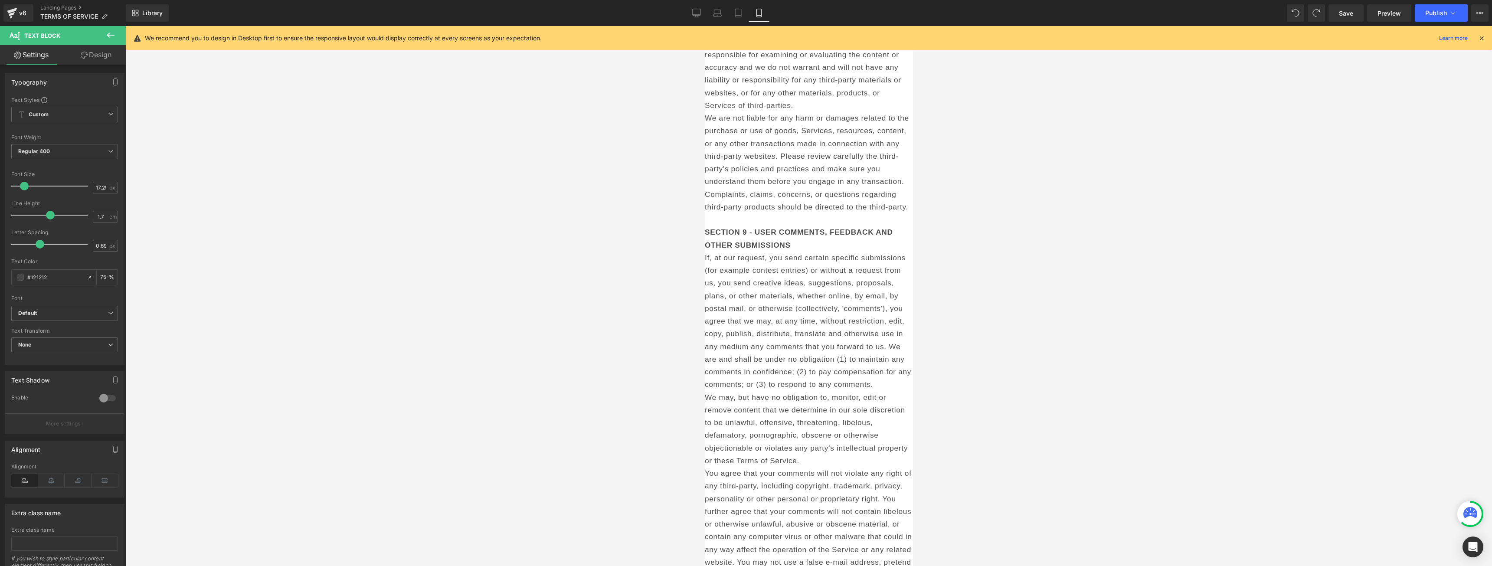
scroll to position [0, 0]
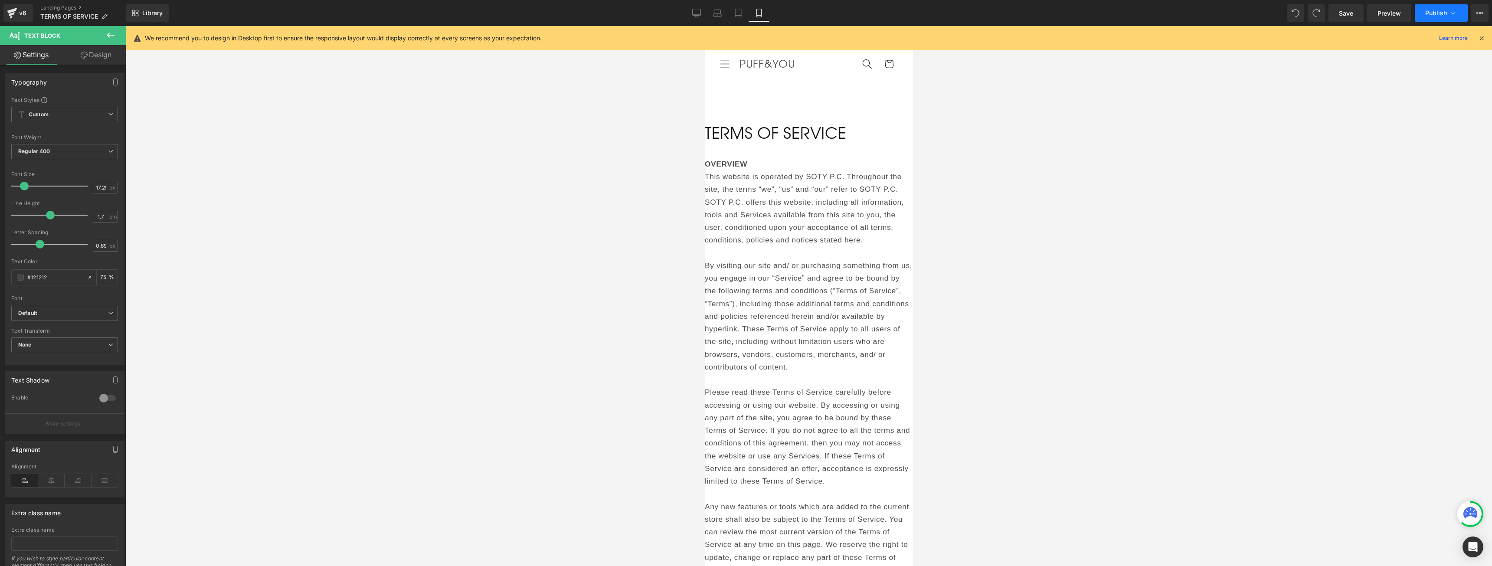
click at [1458, 12] on button "Publish" at bounding box center [1441, 12] width 53 height 17
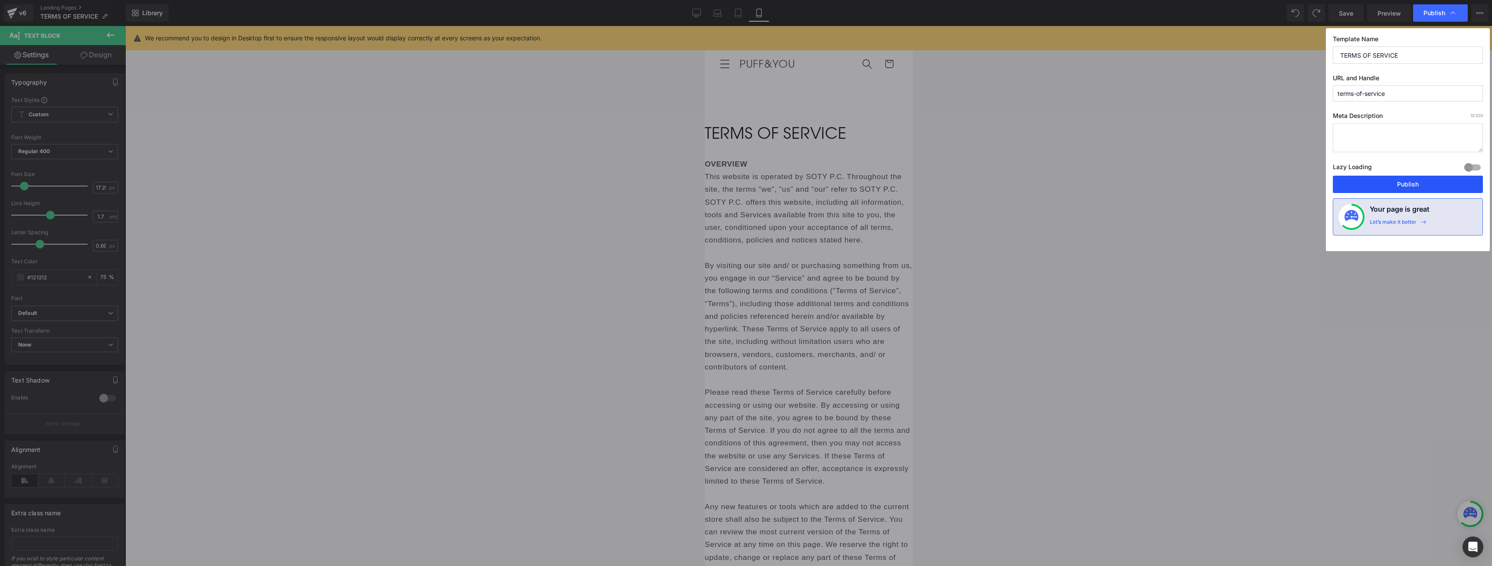
click at [1413, 180] on button "Publish" at bounding box center [1408, 184] width 150 height 17
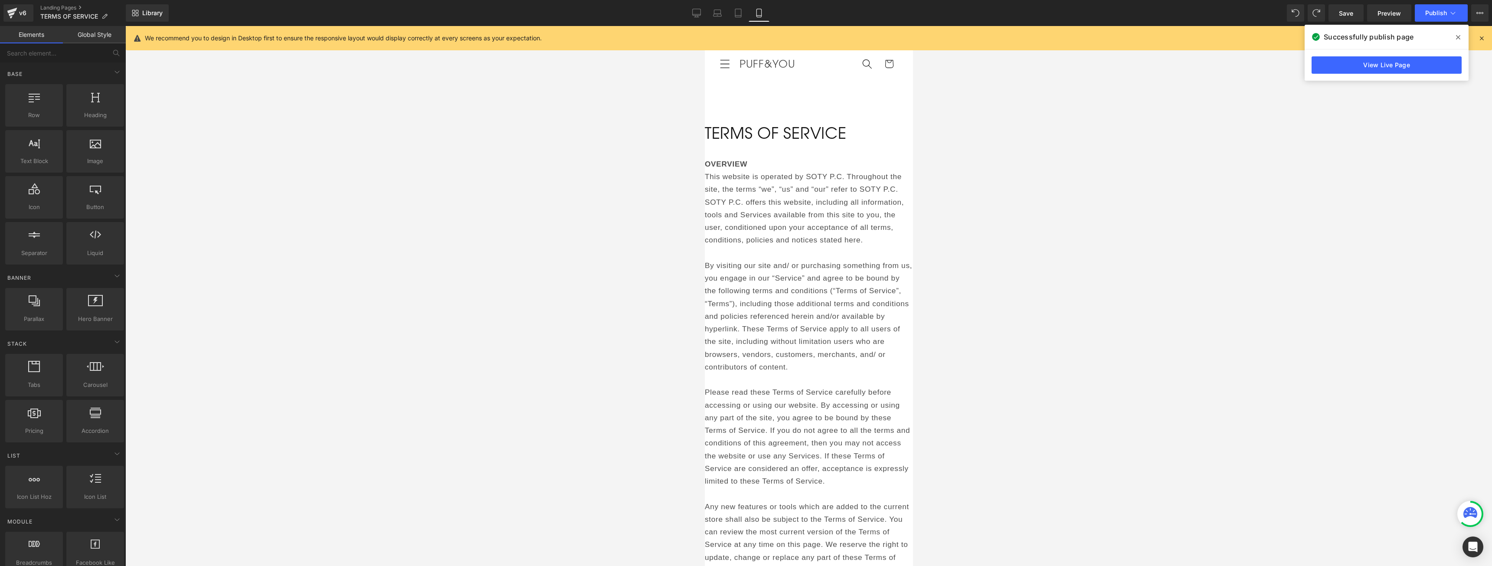
drag, startPoint x: 1501, startPoint y: 155, endPoint x: 798, endPoint y: 146, distance: 703.6
click at [798, 143] on h1 "TERMS OF SERVICE" at bounding box center [808, 133] width 208 height 20
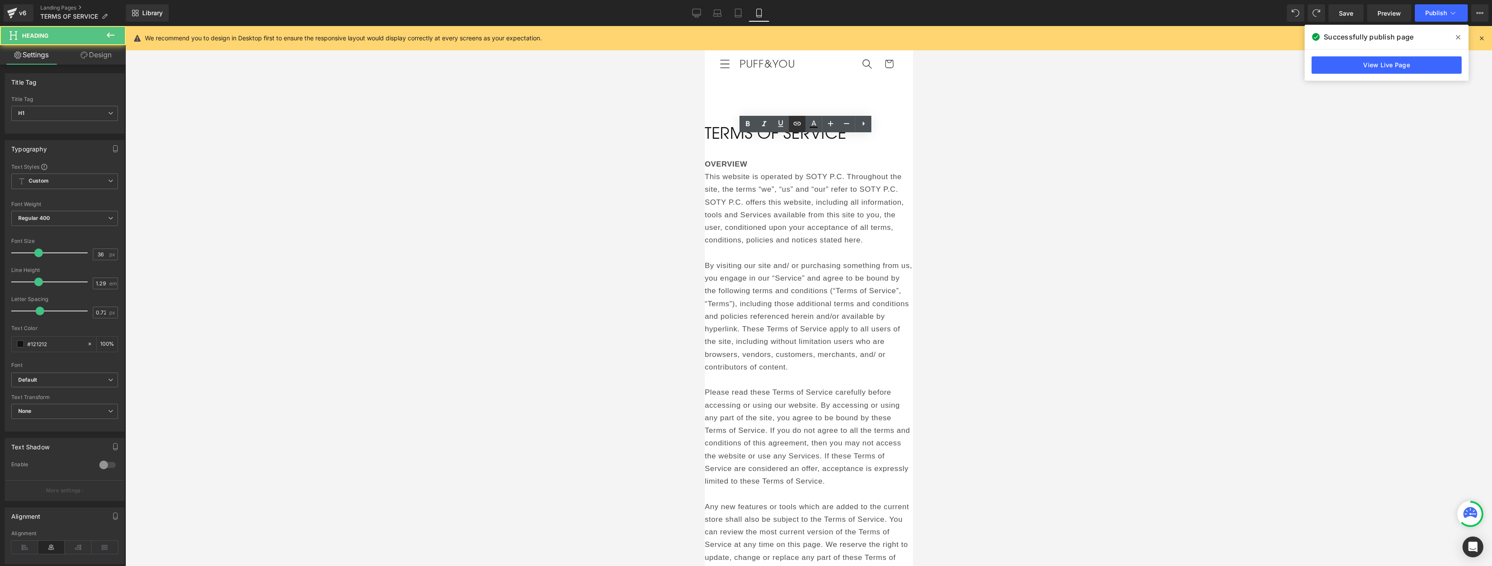
click at [796, 128] on link at bounding box center [797, 124] width 16 height 16
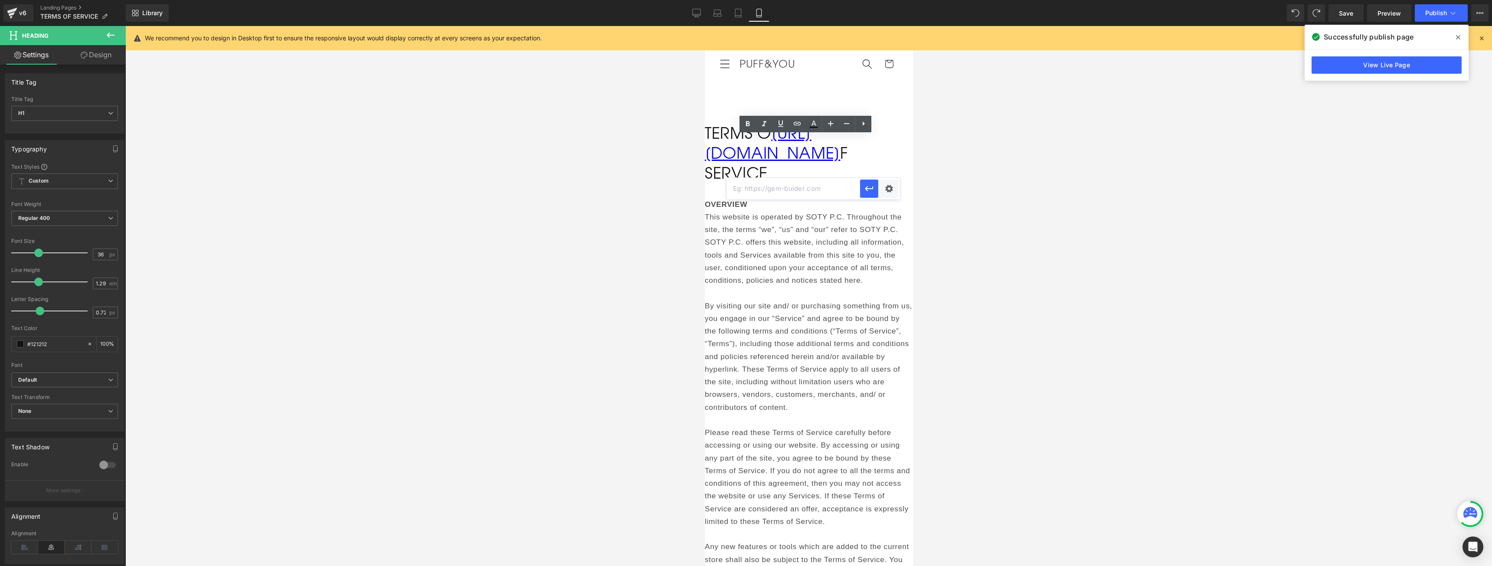
click at [681, 153] on div at bounding box center [808, 296] width 1367 height 540
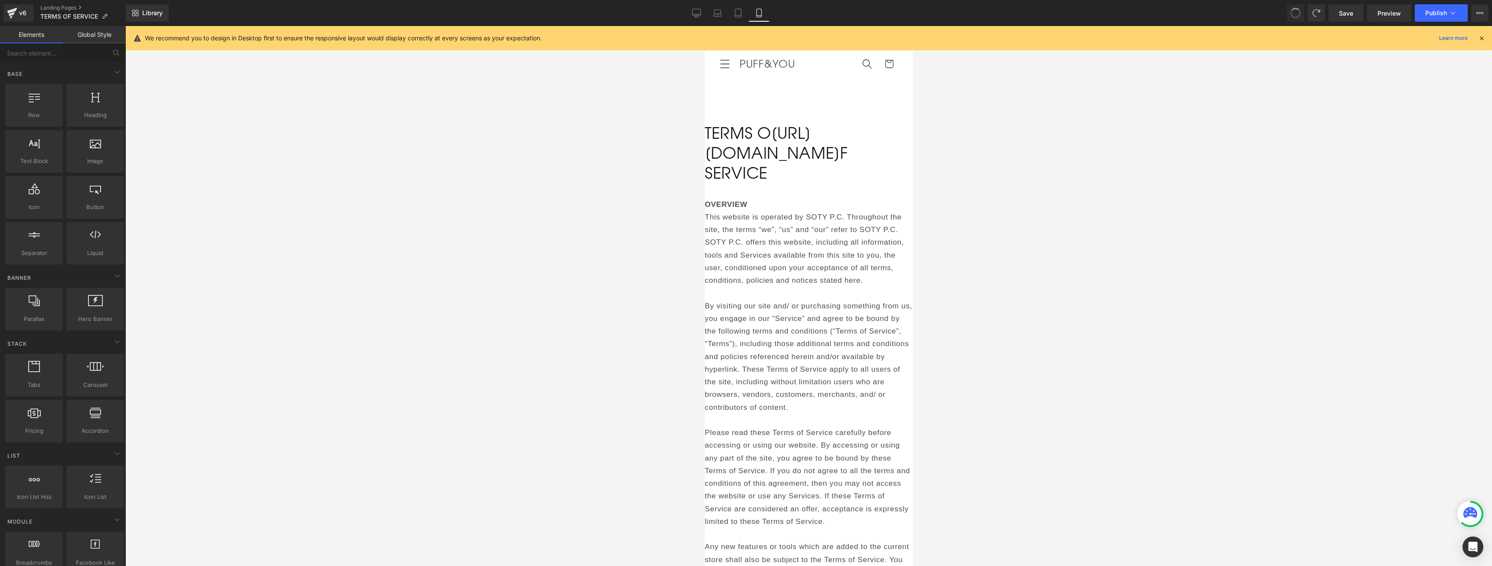
click at [704, 26] on span "Heading" at bounding box center [704, 26] width 0 height 0
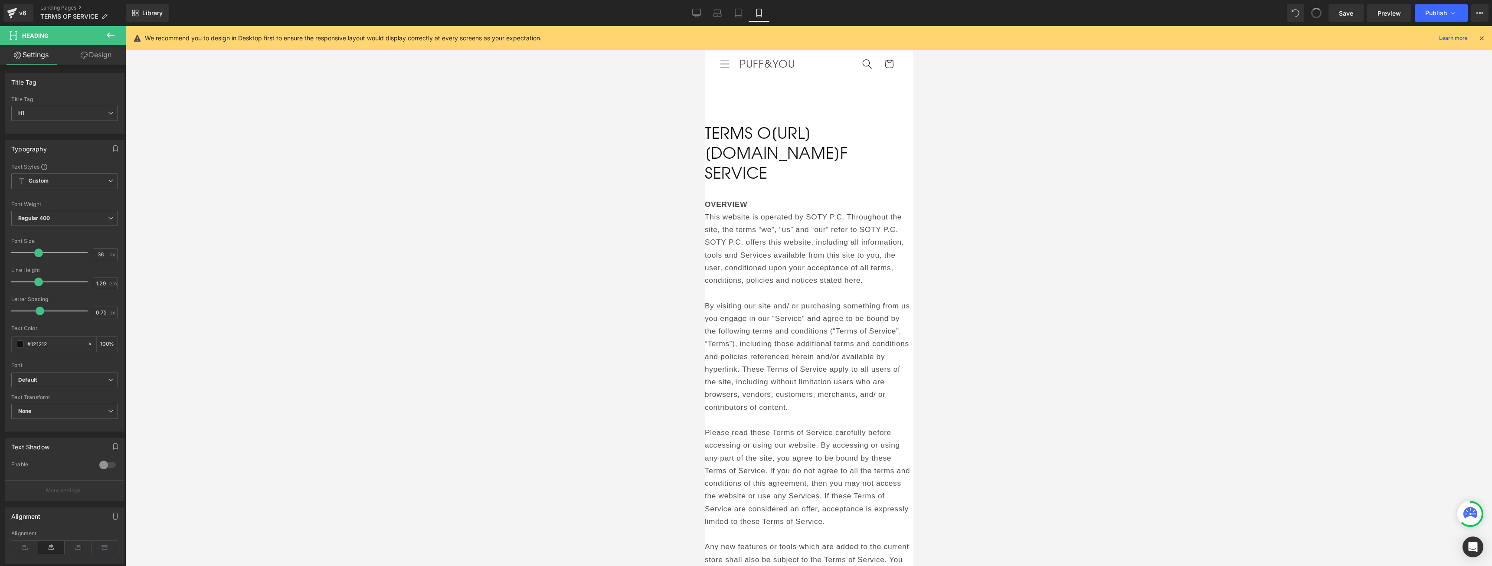
click at [1316, 15] on span at bounding box center [1316, 13] width 12 height 12
click at [1316, 15] on icon at bounding box center [1317, 13] width 8 height 8
drag, startPoint x: 799, startPoint y: 142, endPoint x: 804, endPoint y: 174, distance: 32.5
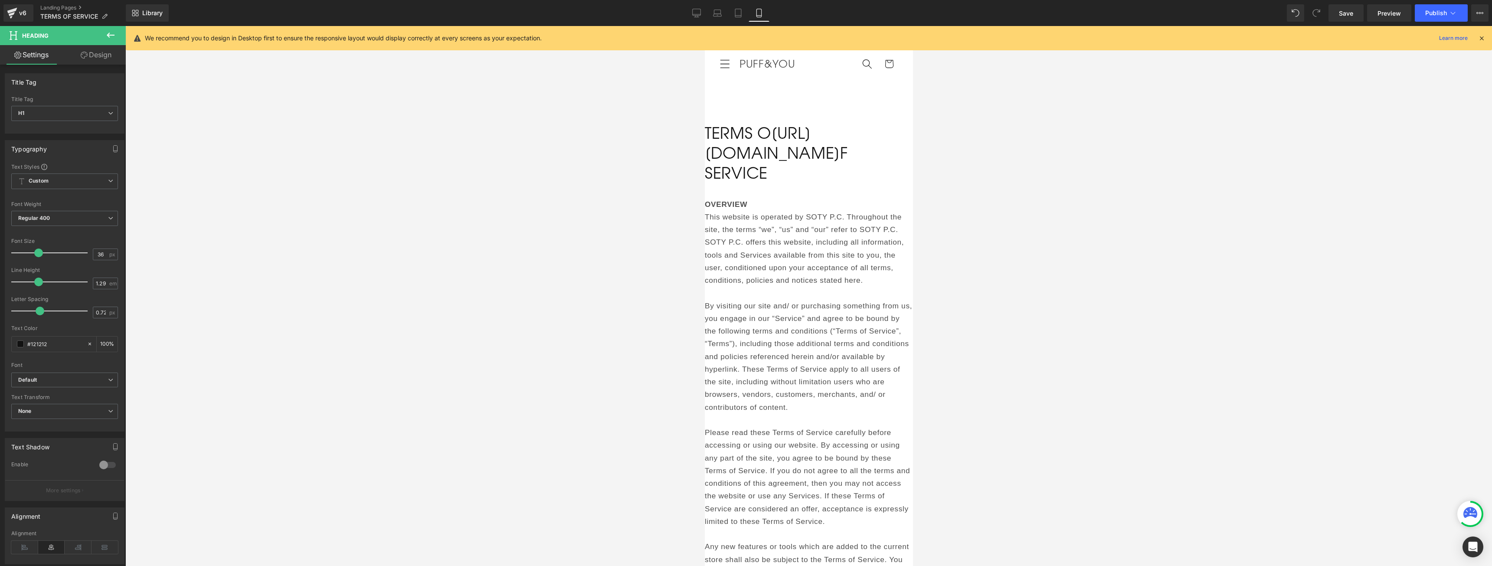
click at [804, 174] on h1 "TERMS O https://gem-3910432.net F SERVICE" at bounding box center [808, 153] width 208 height 60
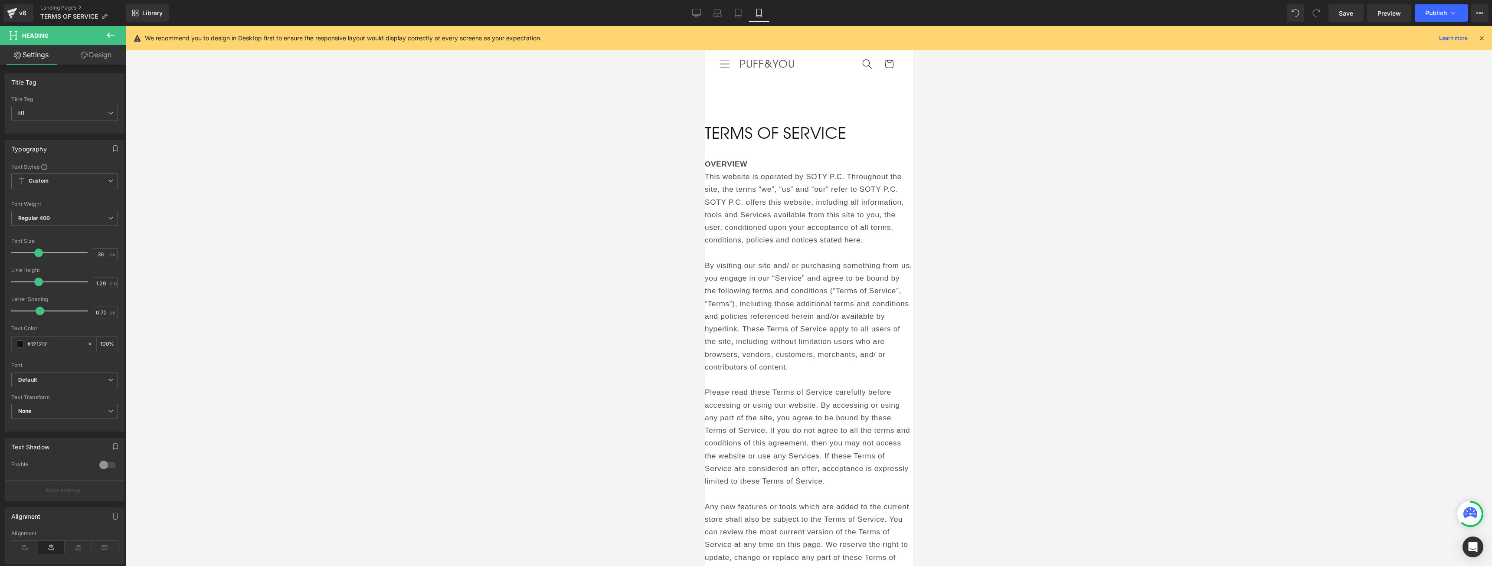
click at [1034, 135] on div at bounding box center [808, 296] width 1367 height 540
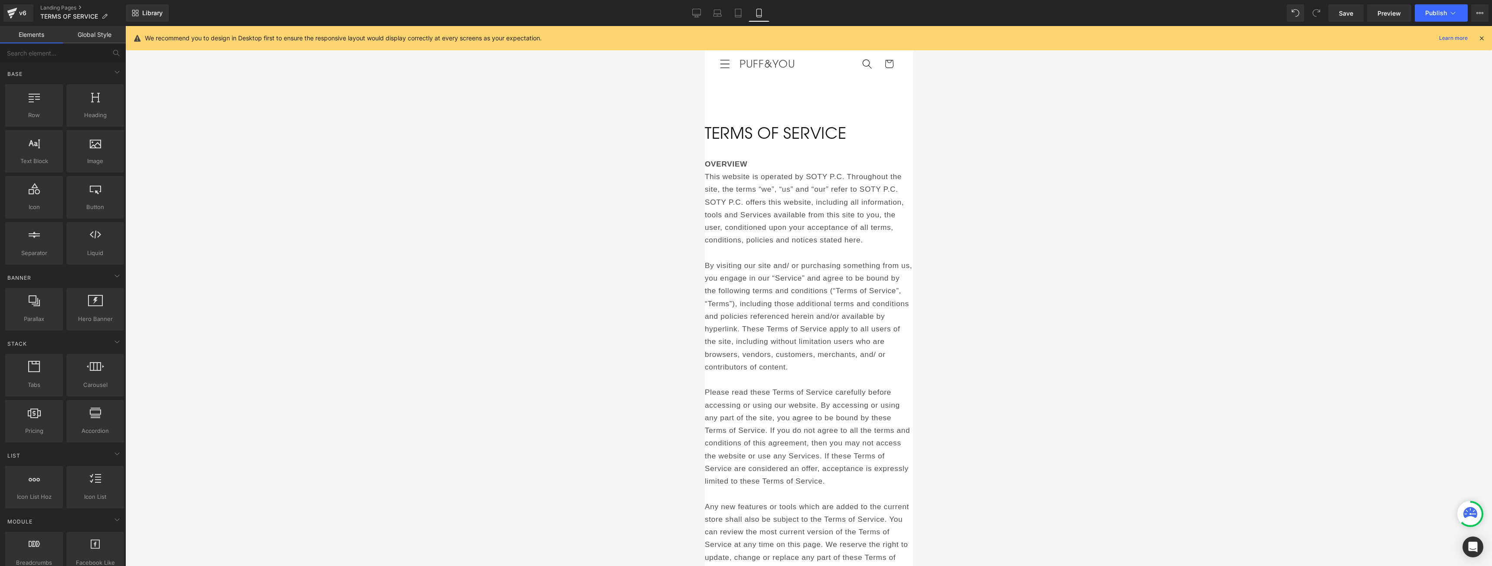
click at [791, 140] on h1 "TERMS O F SERVICE" at bounding box center [808, 133] width 208 height 20
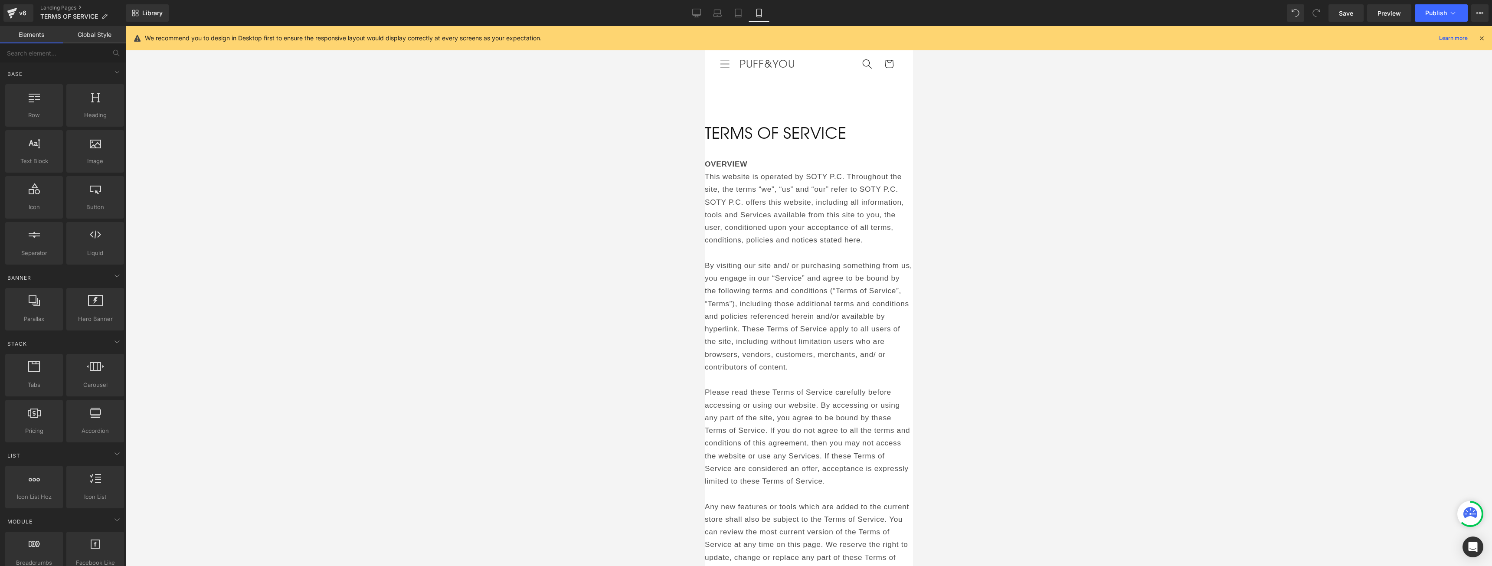
click at [704, 26] on span "Row" at bounding box center [704, 26] width 0 height 0
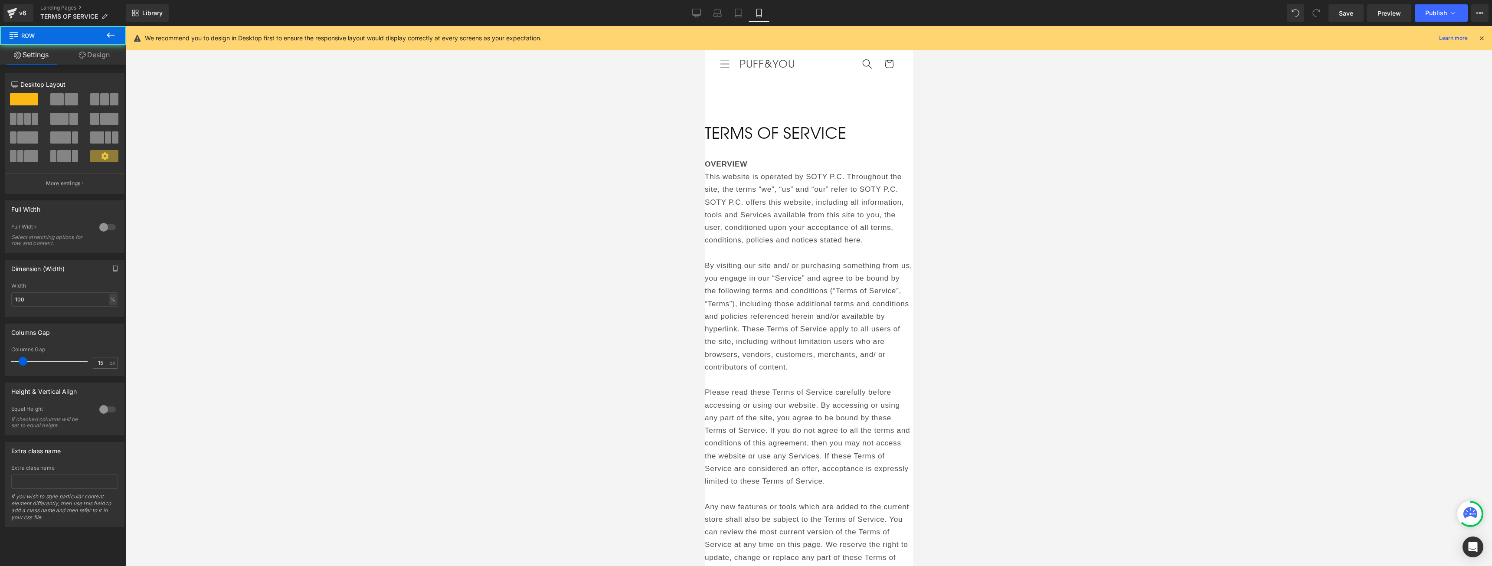
click at [95, 59] on link "Design" at bounding box center [94, 55] width 63 height 20
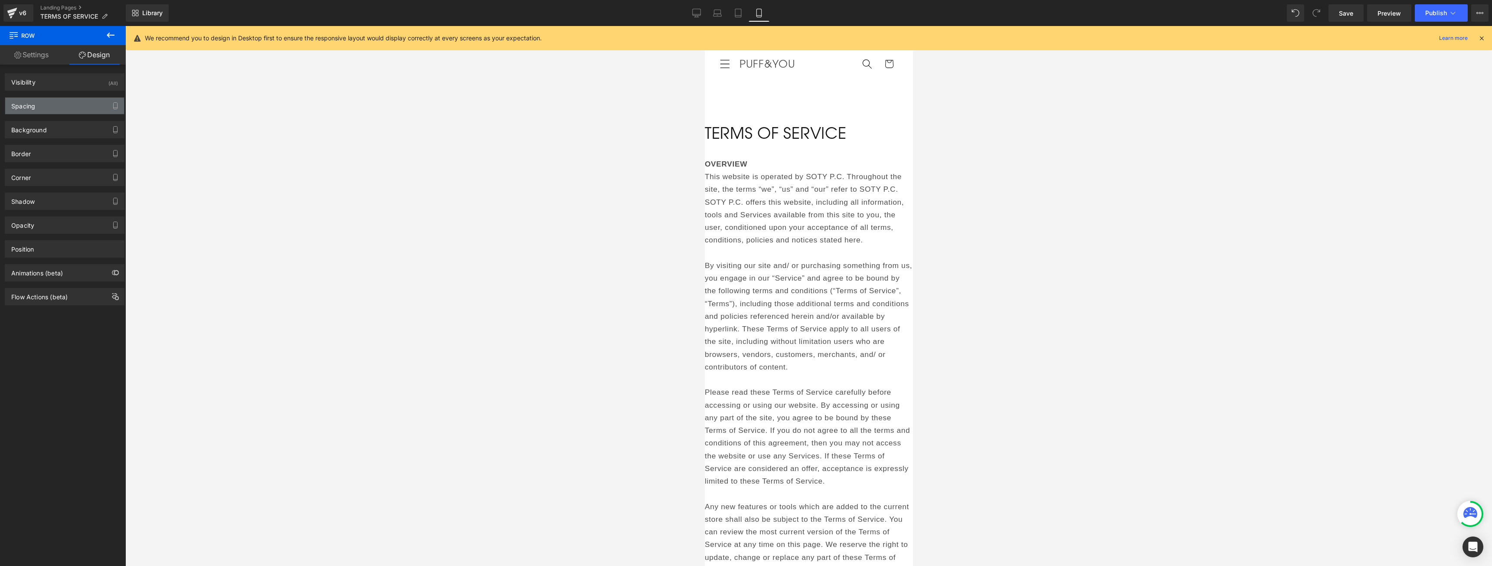
click at [56, 98] on div "Spacing" at bounding box center [64, 106] width 119 height 16
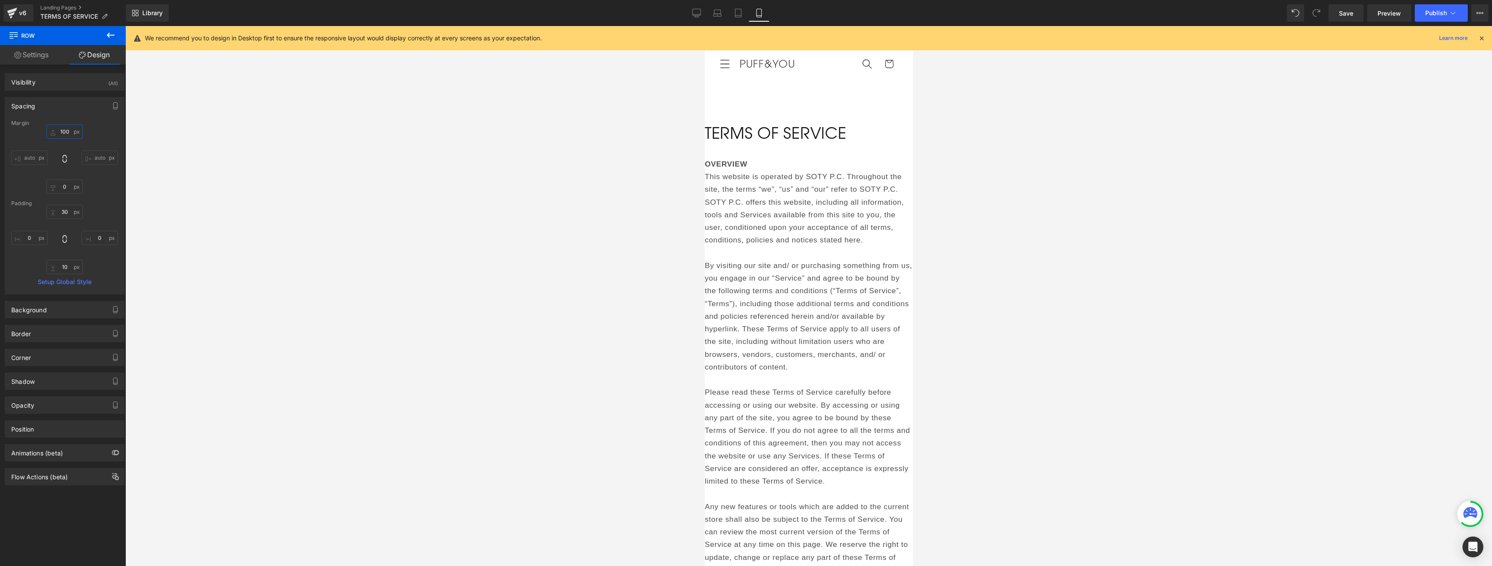
click at [65, 132] on input "100" at bounding box center [64, 131] width 36 height 14
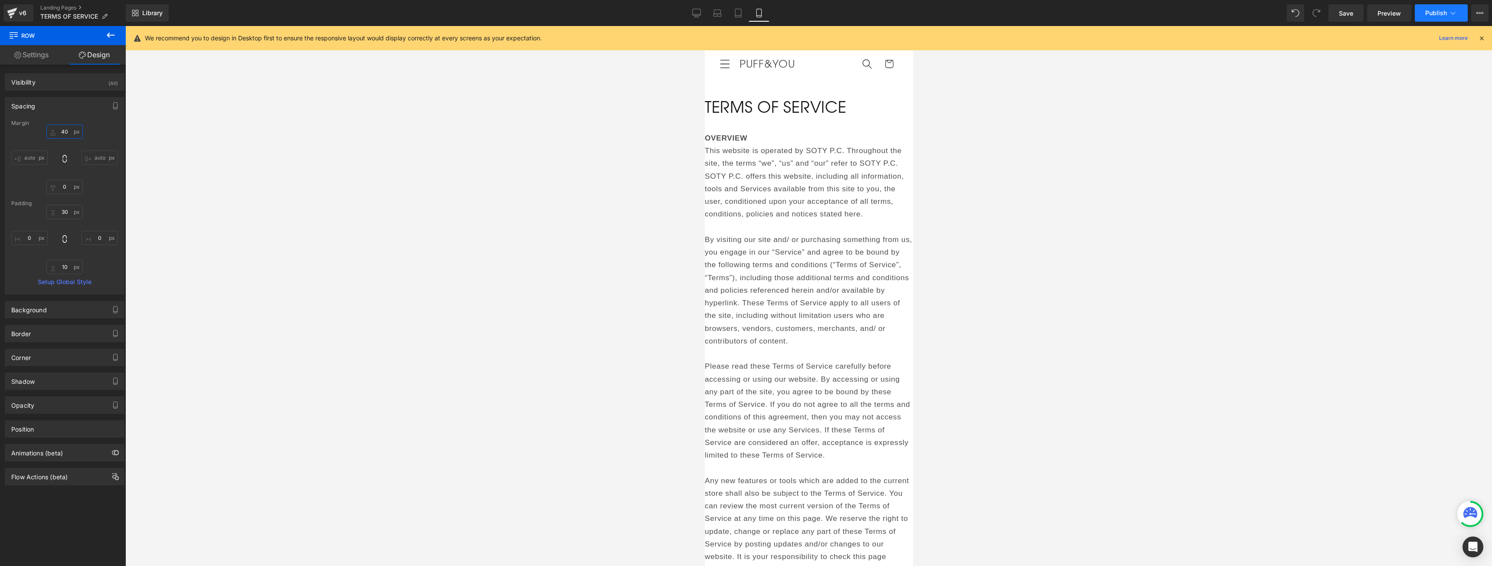
type input "40"
click at [1433, 10] on span "Publish" at bounding box center [1436, 13] width 22 height 7
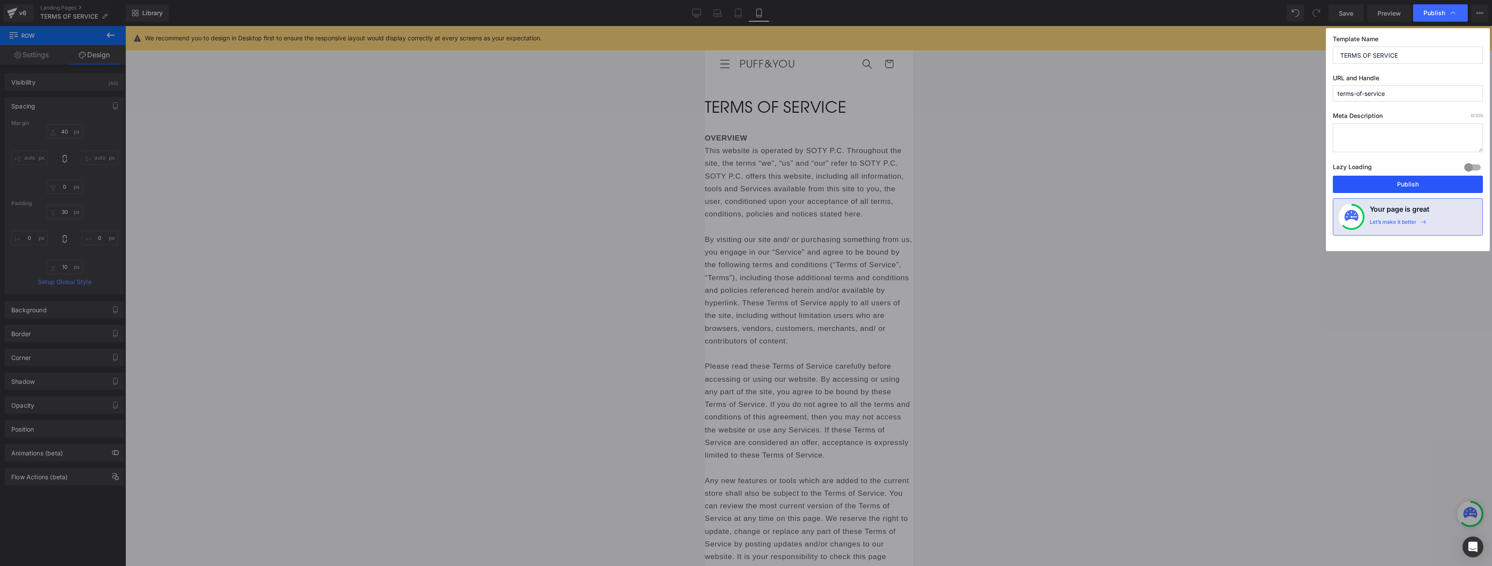
click at [1395, 176] on button "Publish" at bounding box center [1408, 184] width 150 height 17
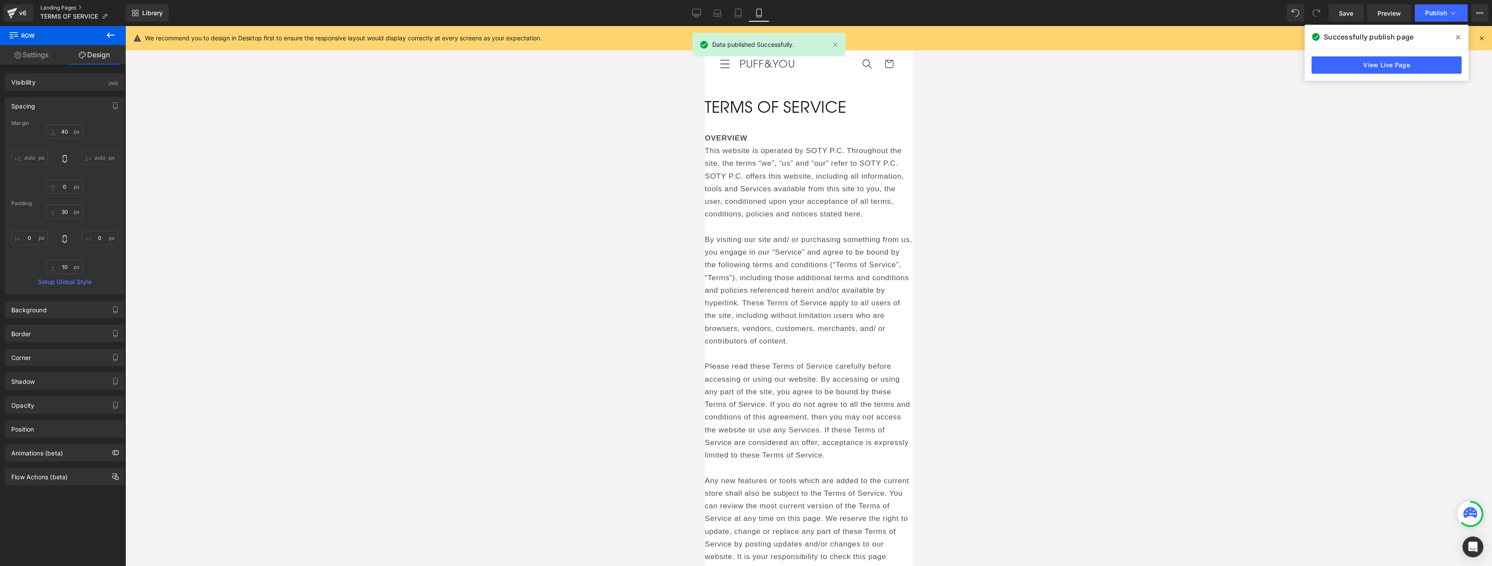
click at [62, 7] on link "Landing Pages" at bounding box center [82, 7] width 85 height 7
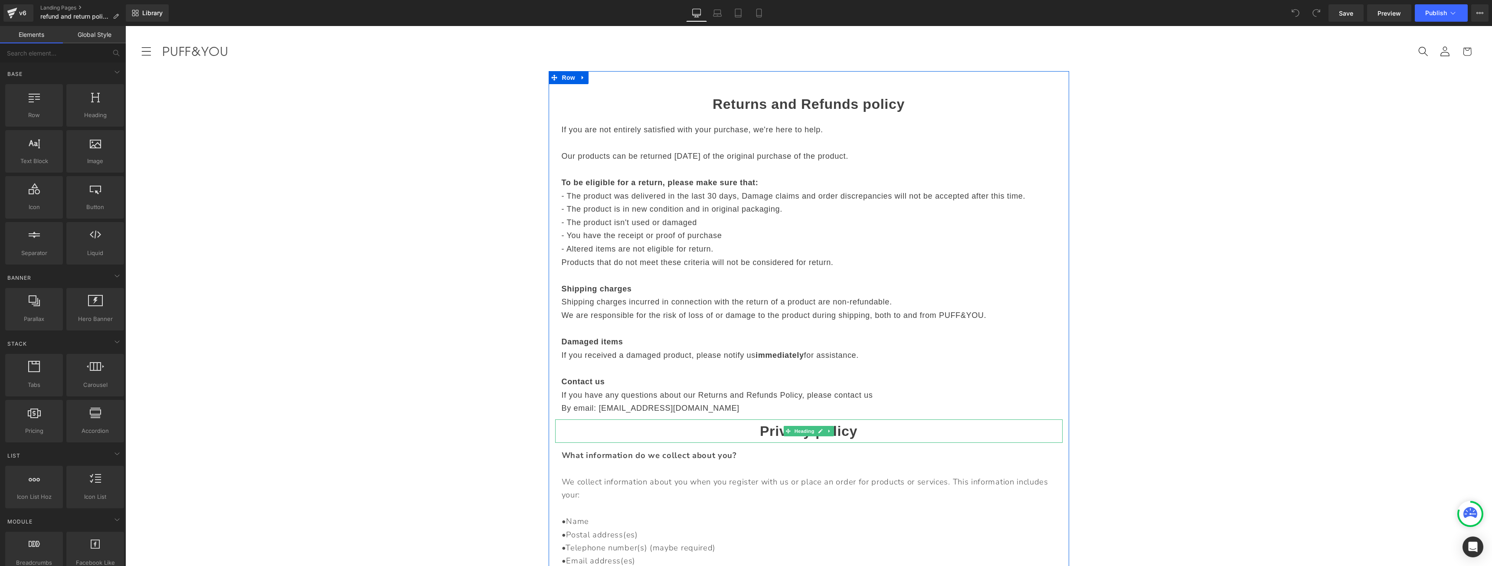
scroll to position [13, 0]
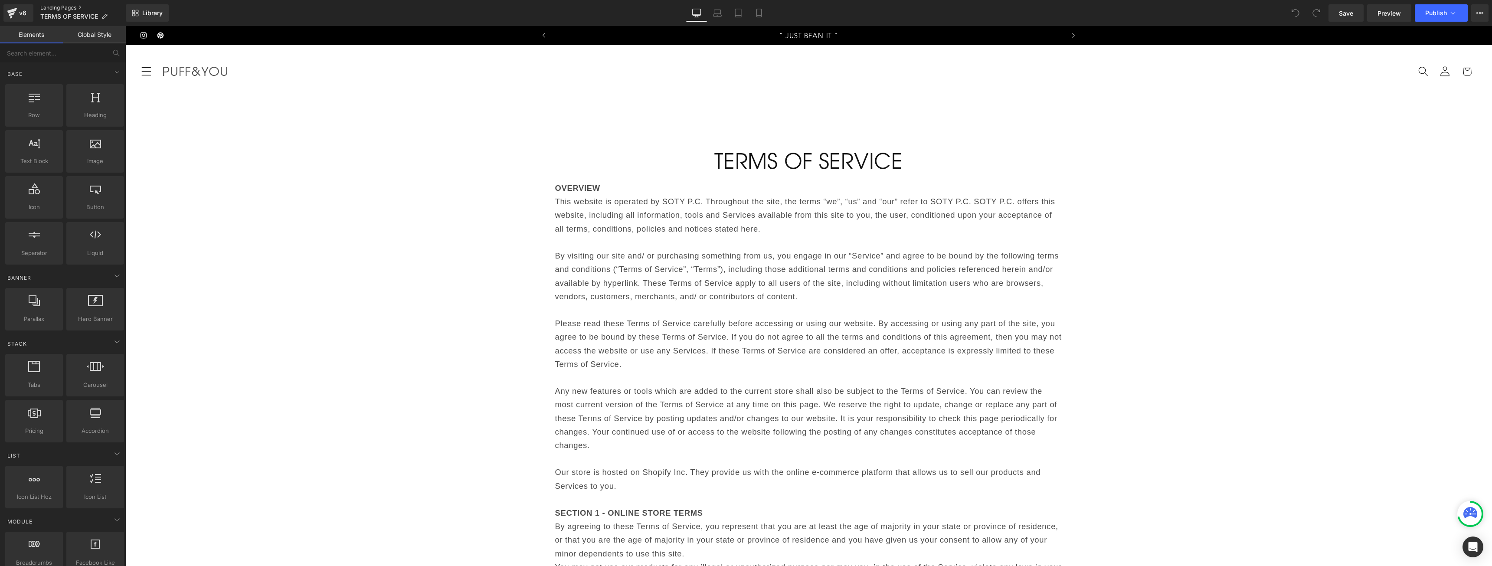
click at [54, 5] on link "Landing Pages" at bounding box center [82, 7] width 85 height 7
